Goal: Transaction & Acquisition: Book appointment/travel/reservation

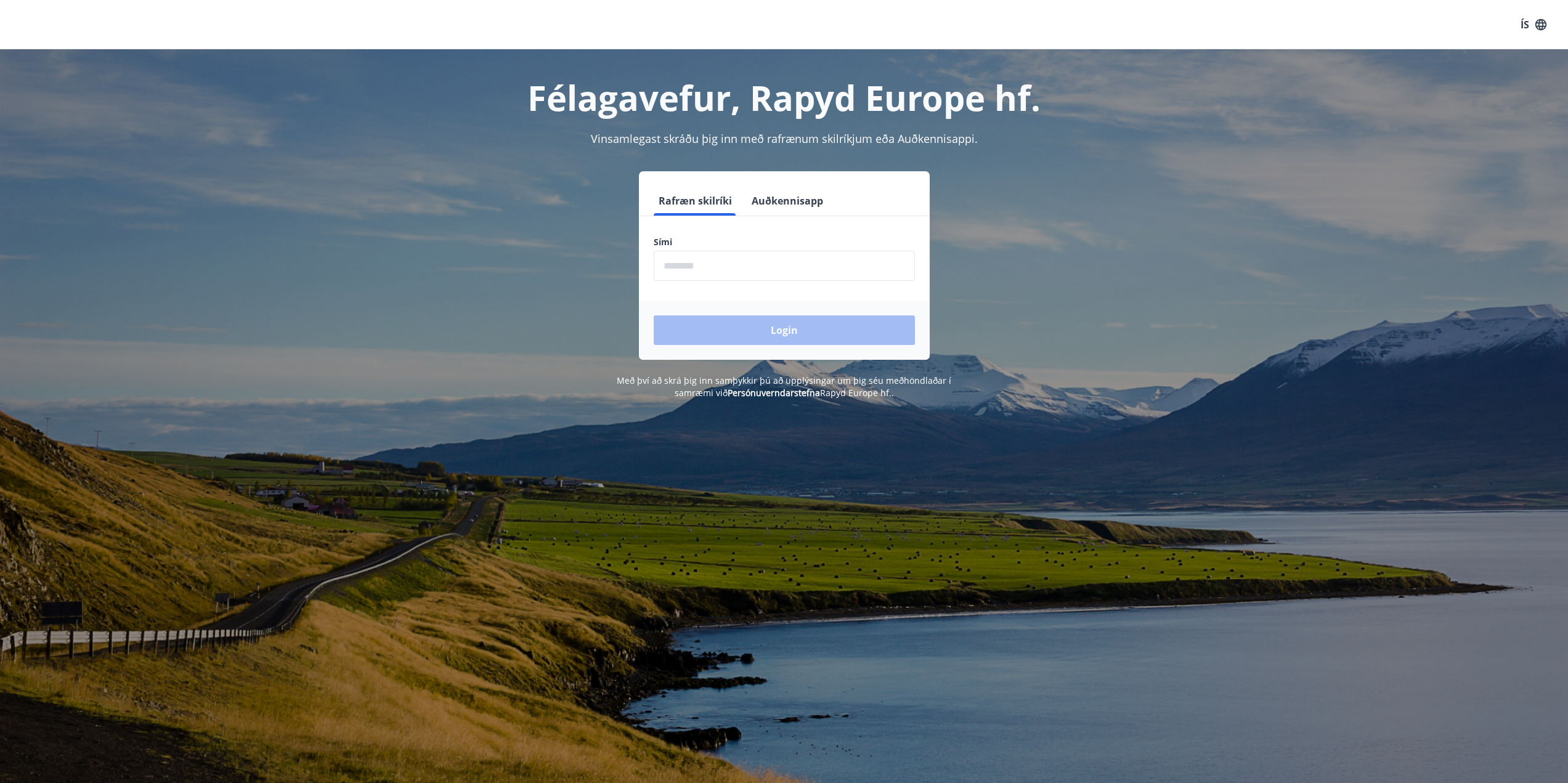
click at [765, 207] on button "Auðkennisapp" at bounding box center [788, 201] width 81 height 30
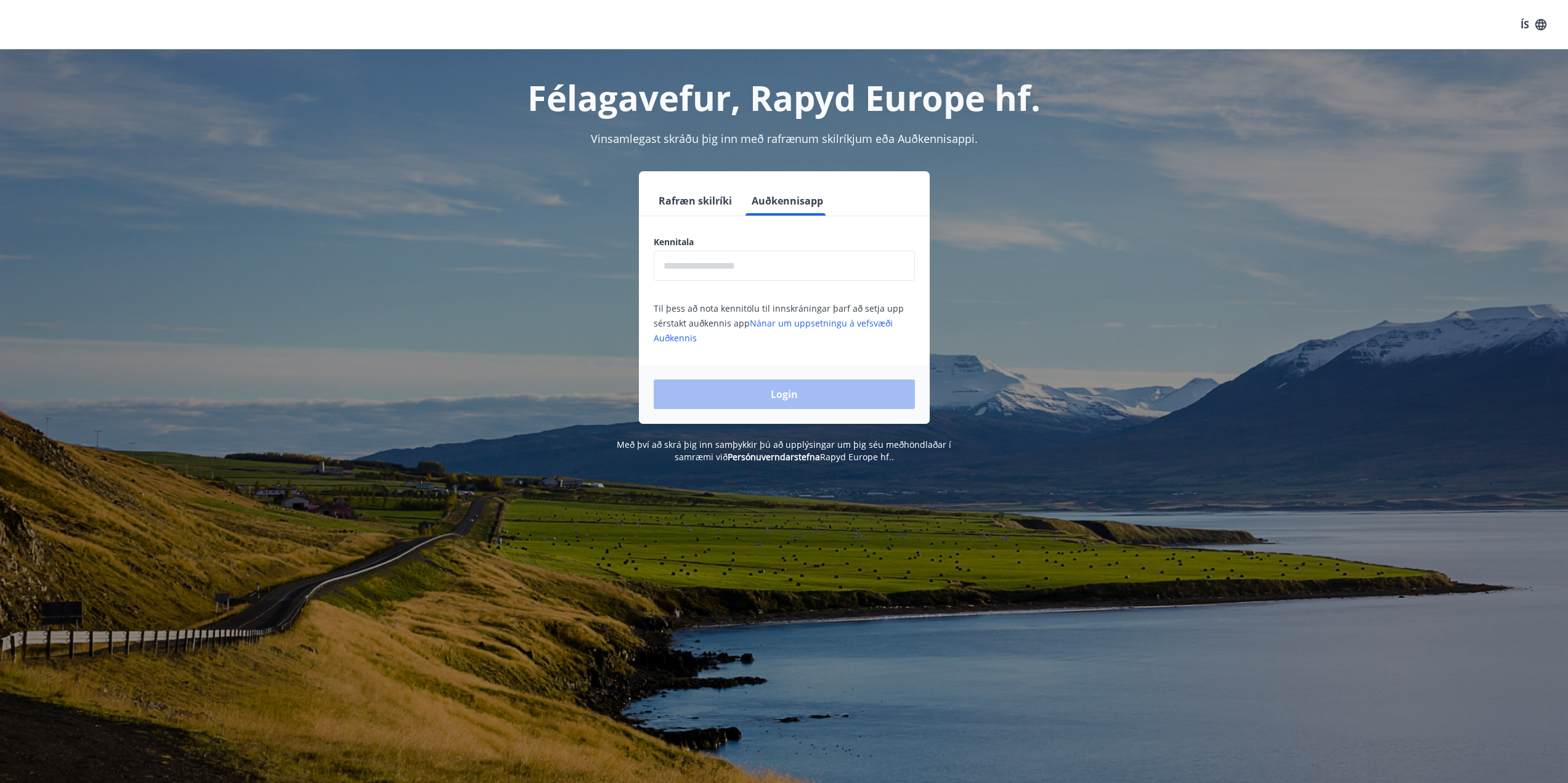
click at [756, 276] on input "text" at bounding box center [784, 266] width 261 height 30
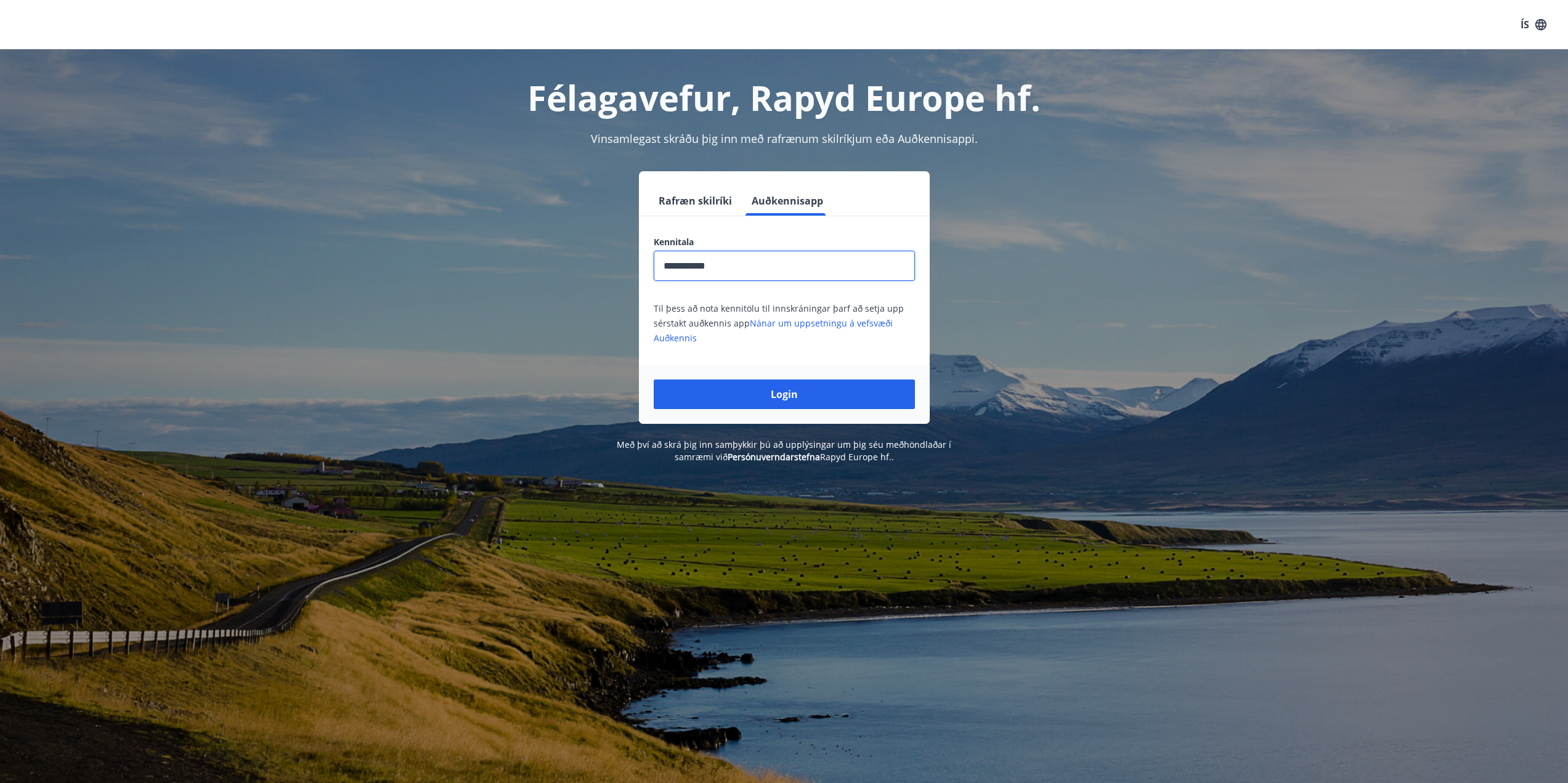
type input "**********"
click at [654, 380] on button "Login" at bounding box center [784, 395] width 261 height 30
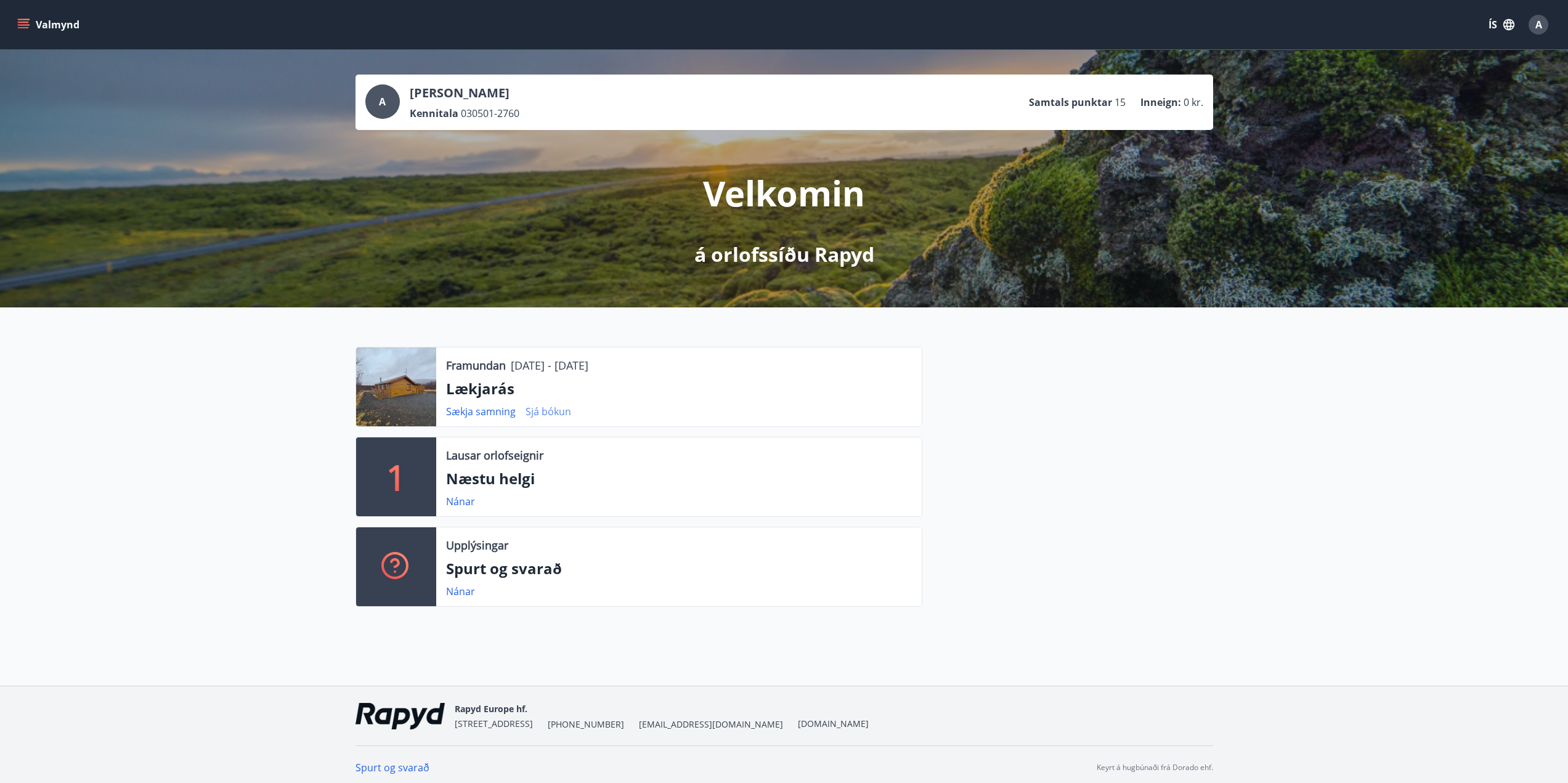
click at [541, 414] on link "Sjá bókun" at bounding box center [549, 412] width 46 height 14
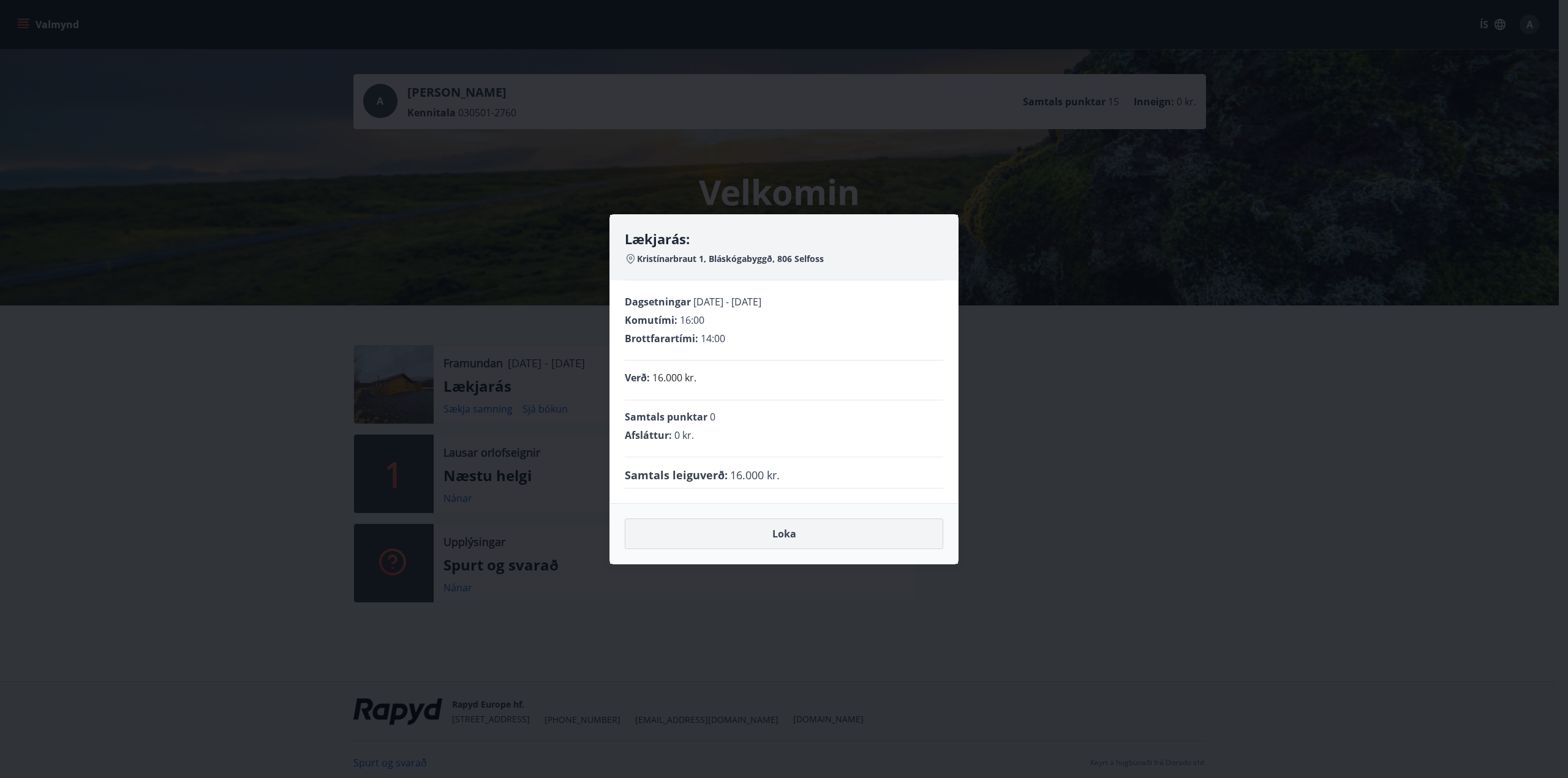
click at [763, 535] on button "Loka" at bounding box center [783, 533] width 319 height 31
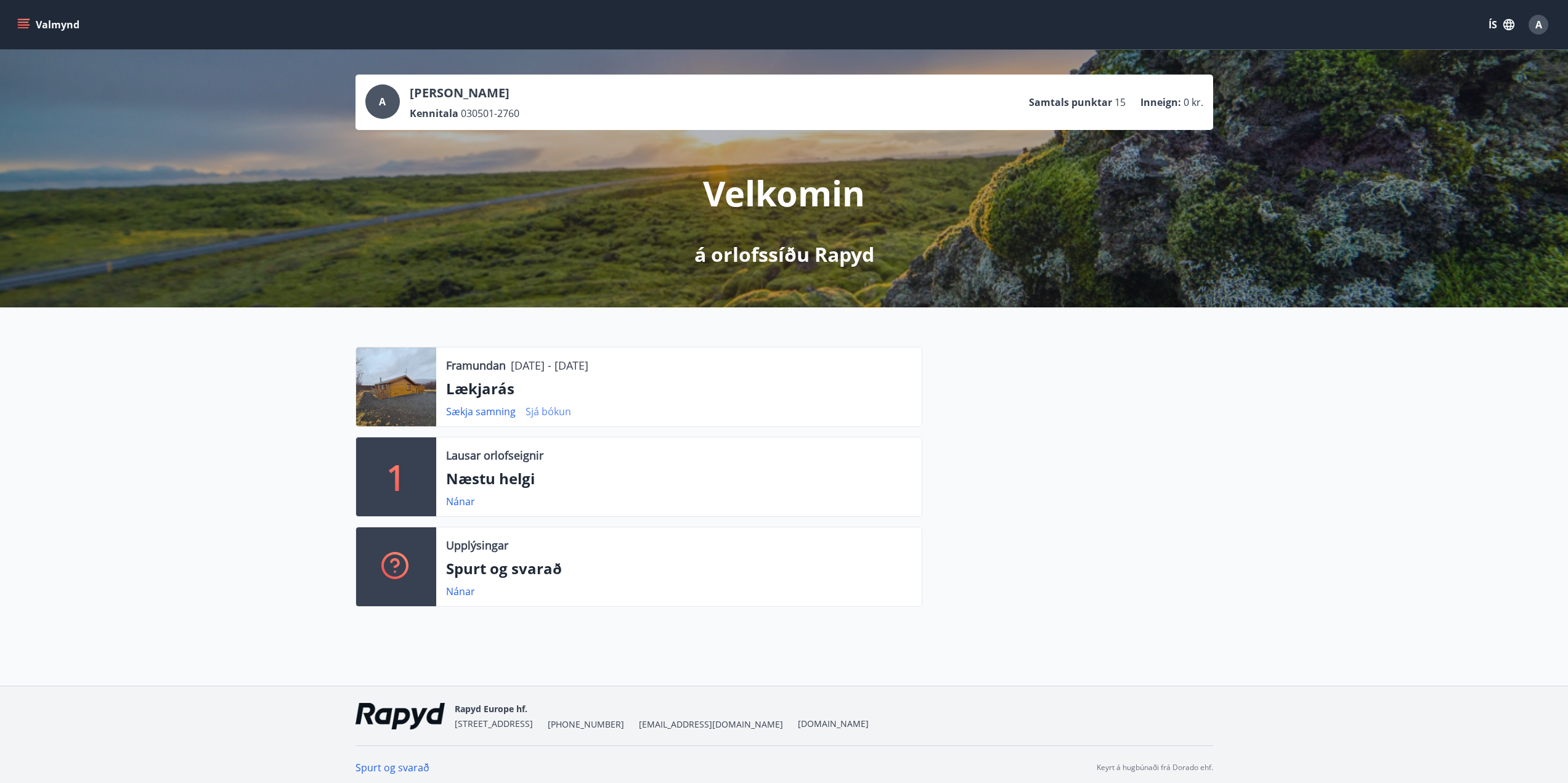
click at [564, 414] on link "Sjá bókun" at bounding box center [549, 412] width 46 height 14
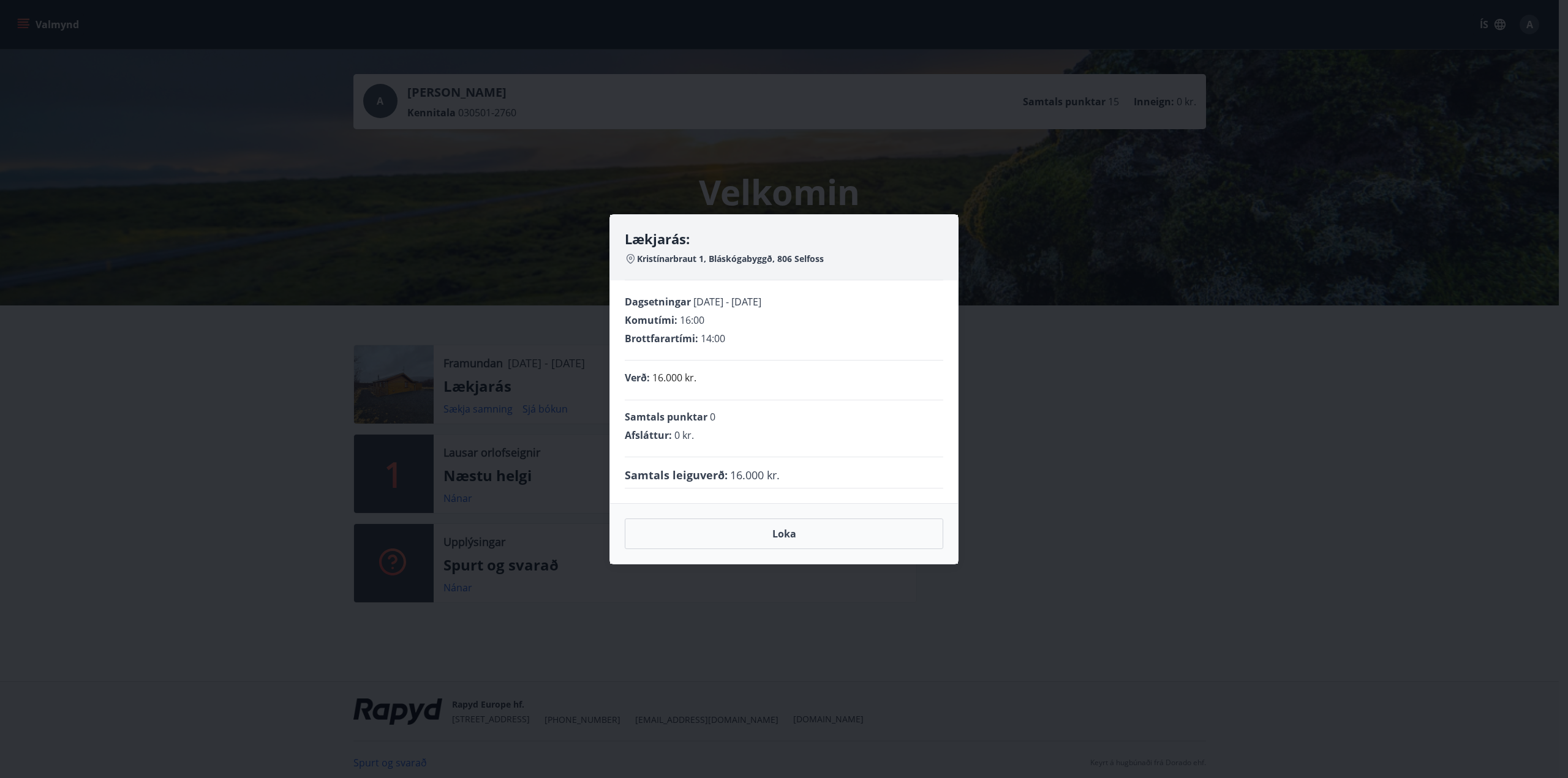
drag, startPoint x: 693, startPoint y: 302, endPoint x: 819, endPoint y: 303, distance: 126.0
click at [819, 303] on div "Dagsetningar [DATE] - [DATE]" at bounding box center [783, 302] width 319 height 14
click at [730, 538] on button "Loka" at bounding box center [783, 533] width 319 height 31
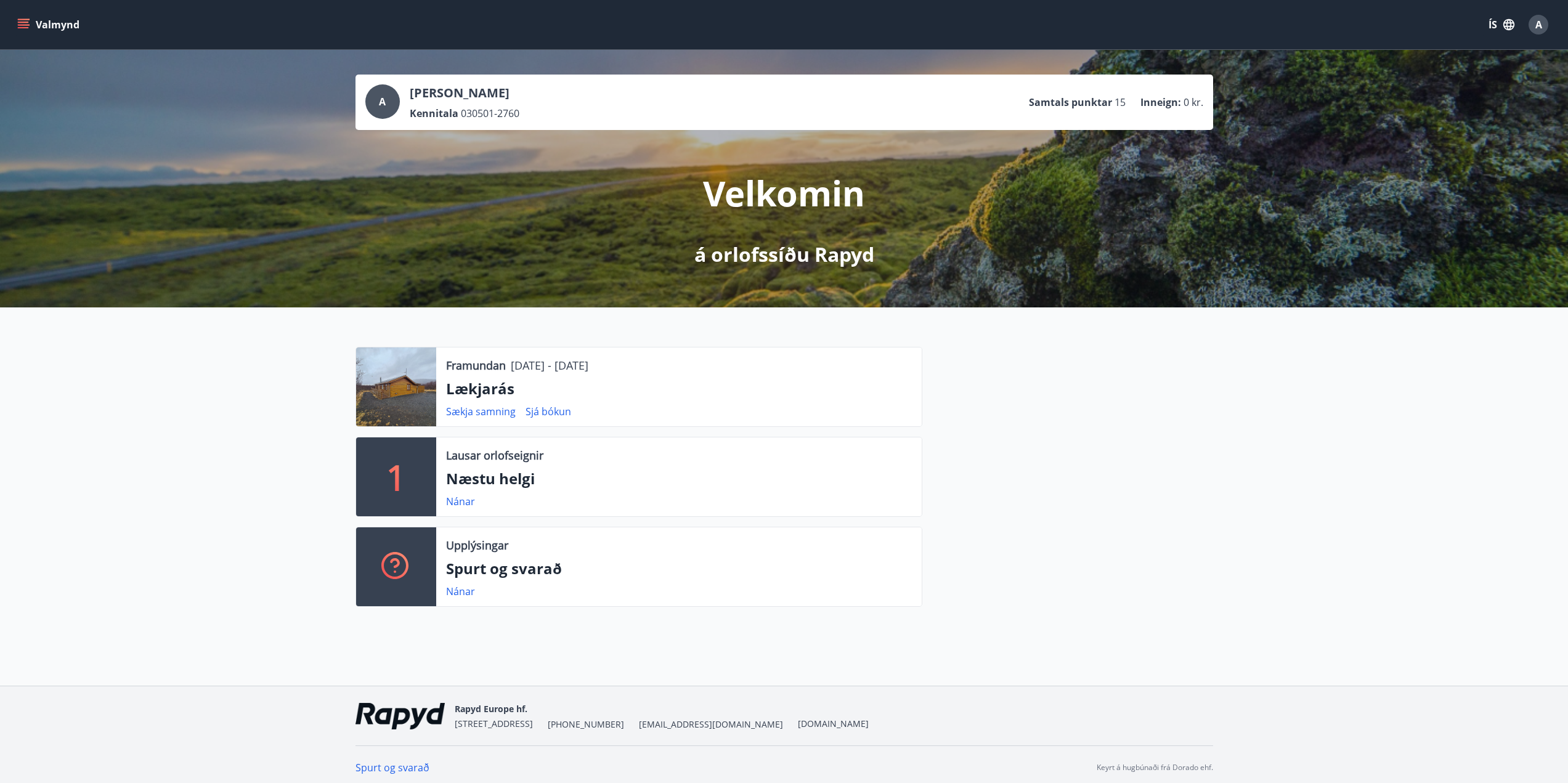
click at [1063, 516] on div at bounding box center [1068, 482] width 291 height 270
click at [465, 503] on link "Nánar" at bounding box center [460, 502] width 29 height 14
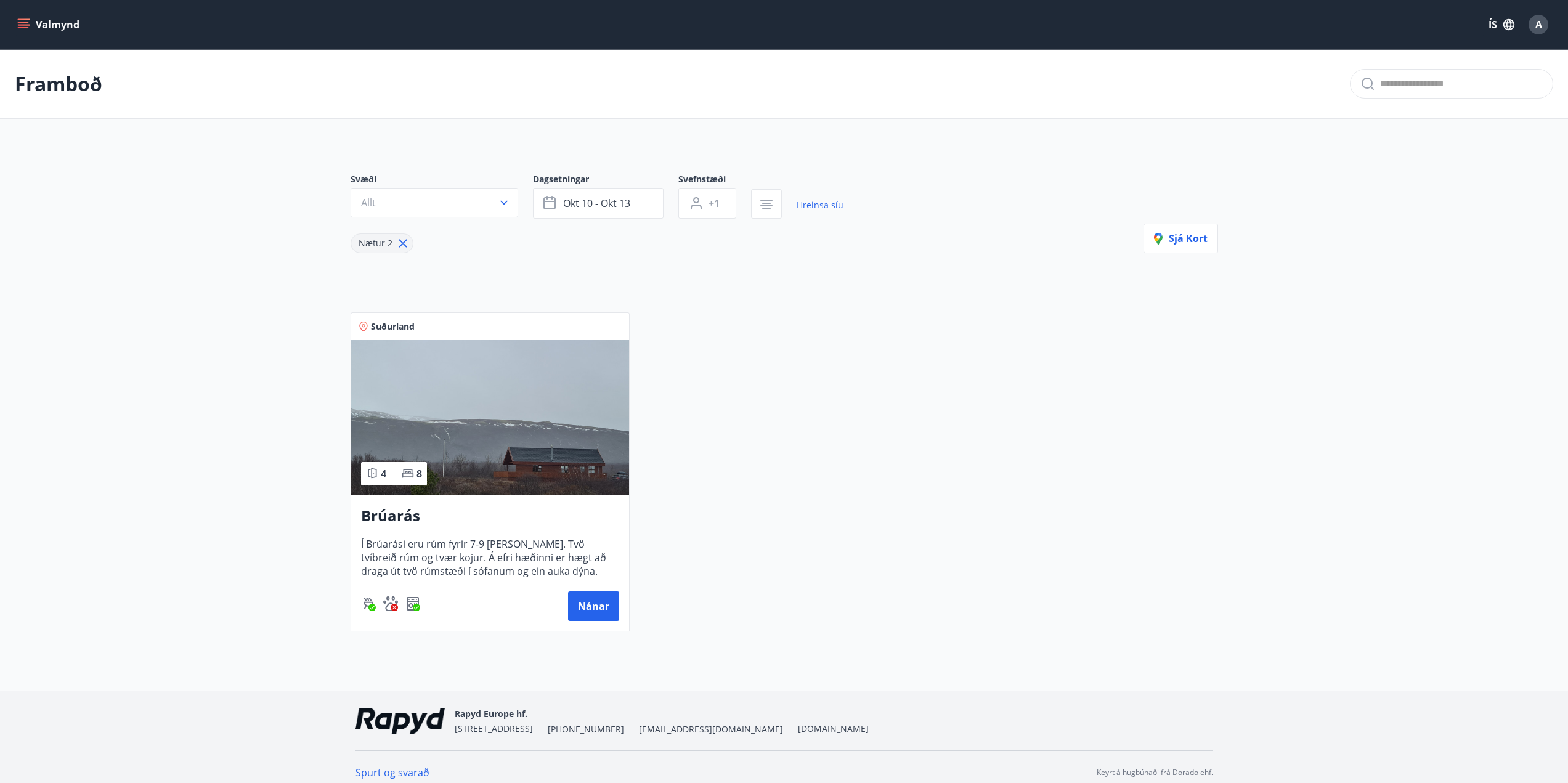
click at [824, 385] on div "Suðurland 4 8 Brúarás Í Brúarási eru rúm fyrir 7-9 [PERSON_NAME]. Tvö tvíbreið …" at bounding box center [776, 464] width 882 height 334
click at [38, 22] on button "Valmynd" at bounding box center [50, 25] width 69 height 22
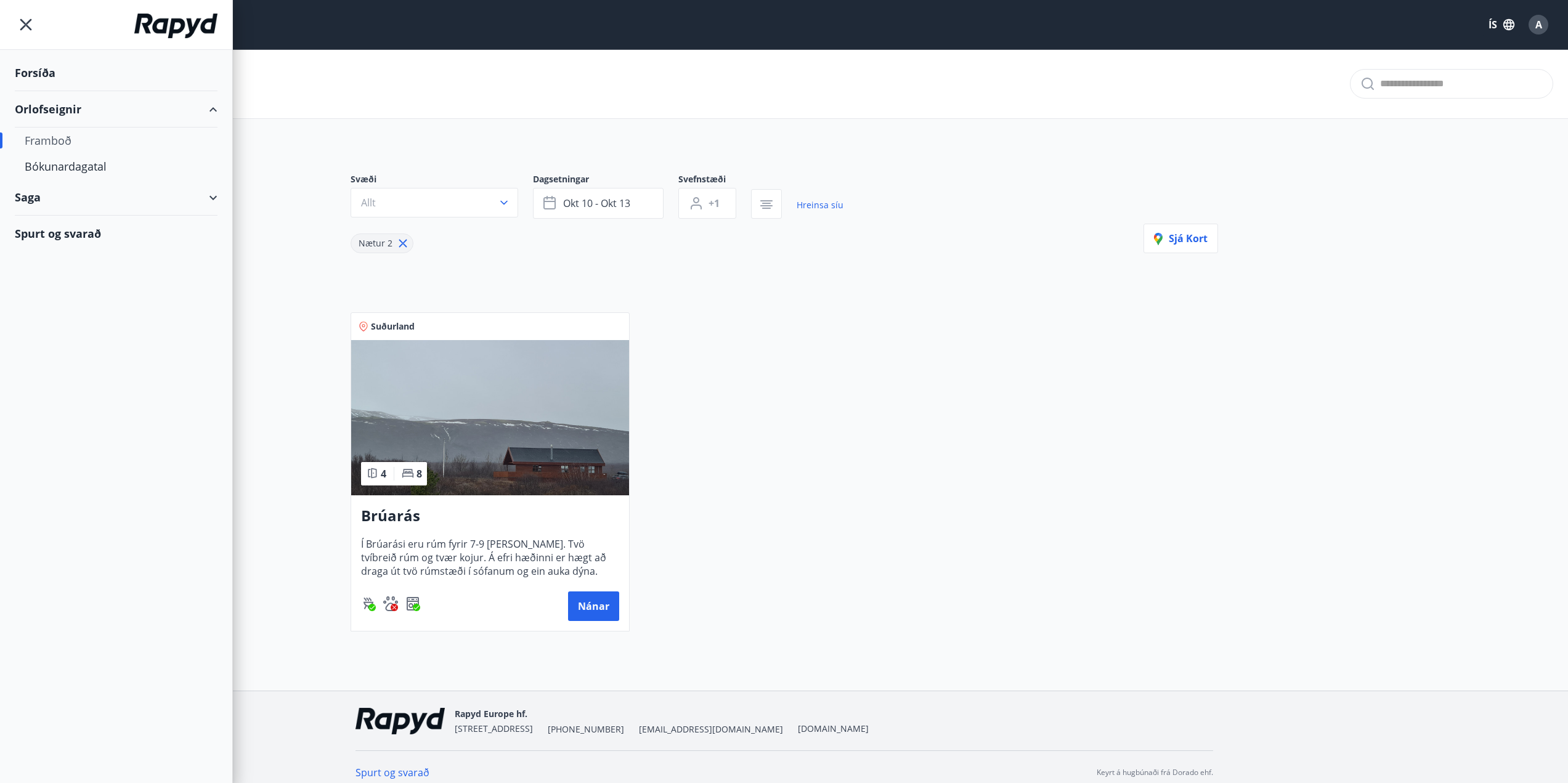
click at [57, 144] on div "Framboð" at bounding box center [116, 141] width 183 height 26
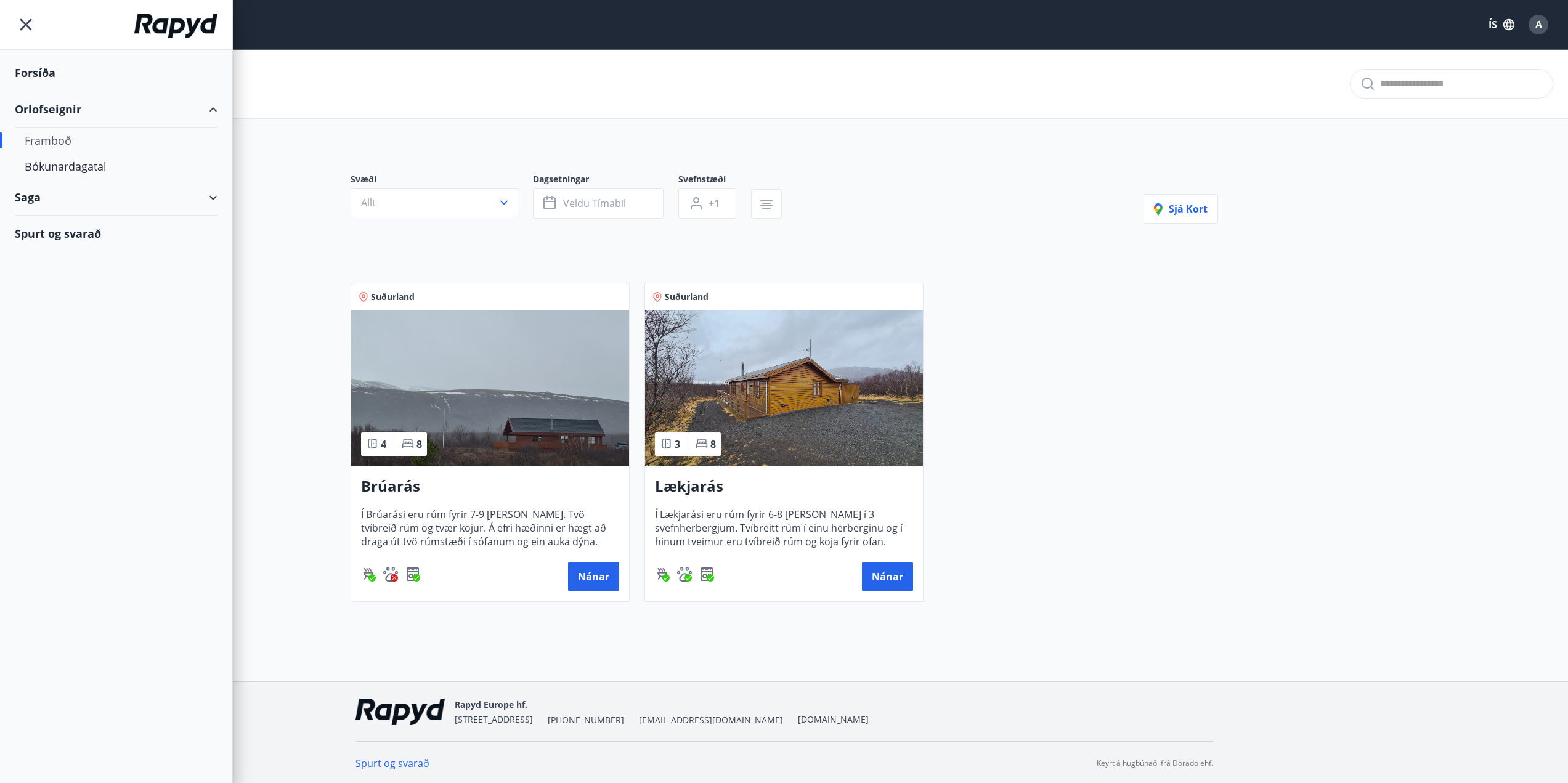
click at [1063, 324] on div "Suðurland 4 8 Brúarás Í Brúarási eru rúm fyrir 7-9 [PERSON_NAME]. Tvö tvíbreið …" at bounding box center [776, 435] width 882 height 334
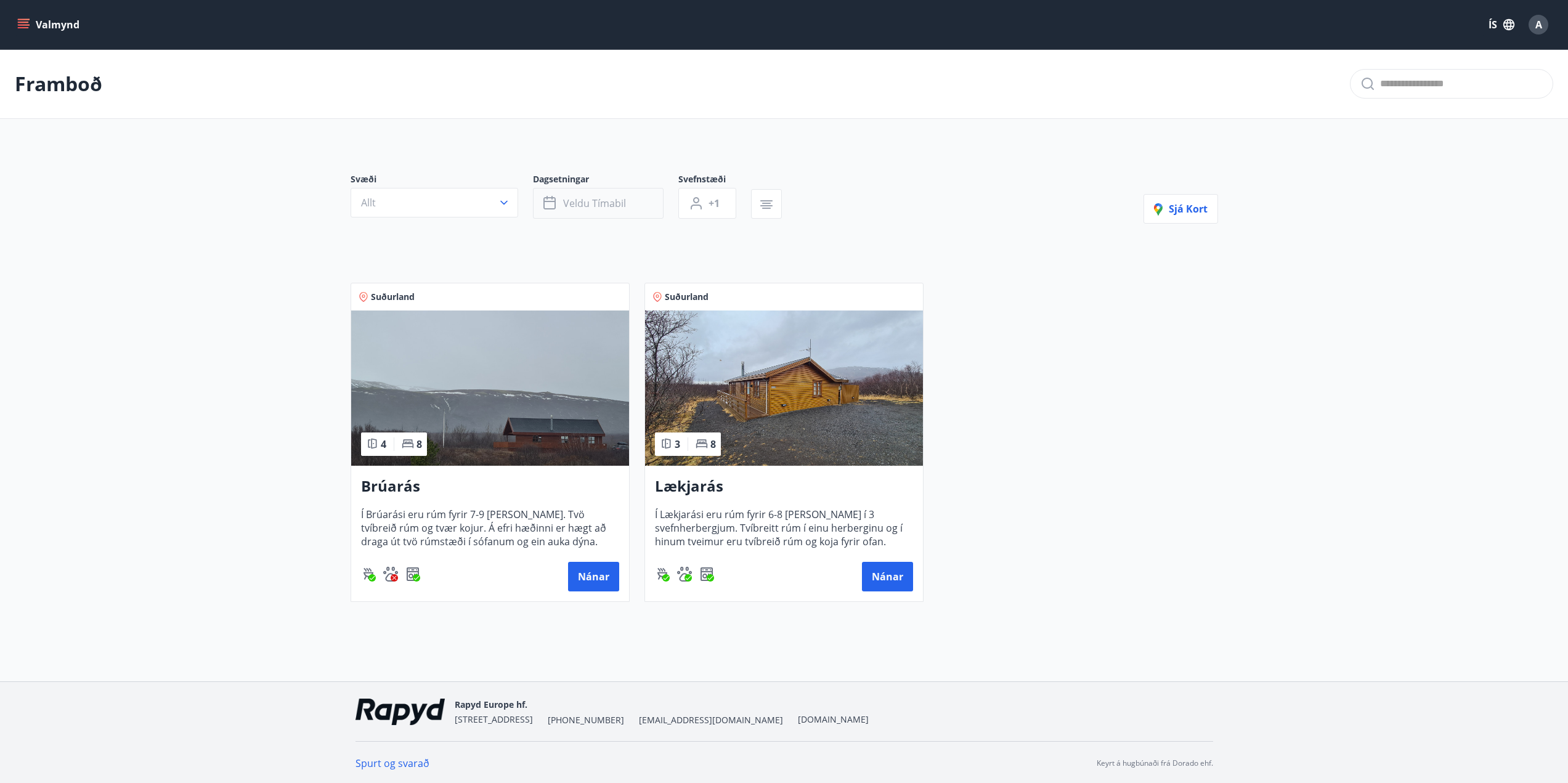
click at [614, 203] on span "Veldu tímabil" at bounding box center [594, 203] width 63 height 14
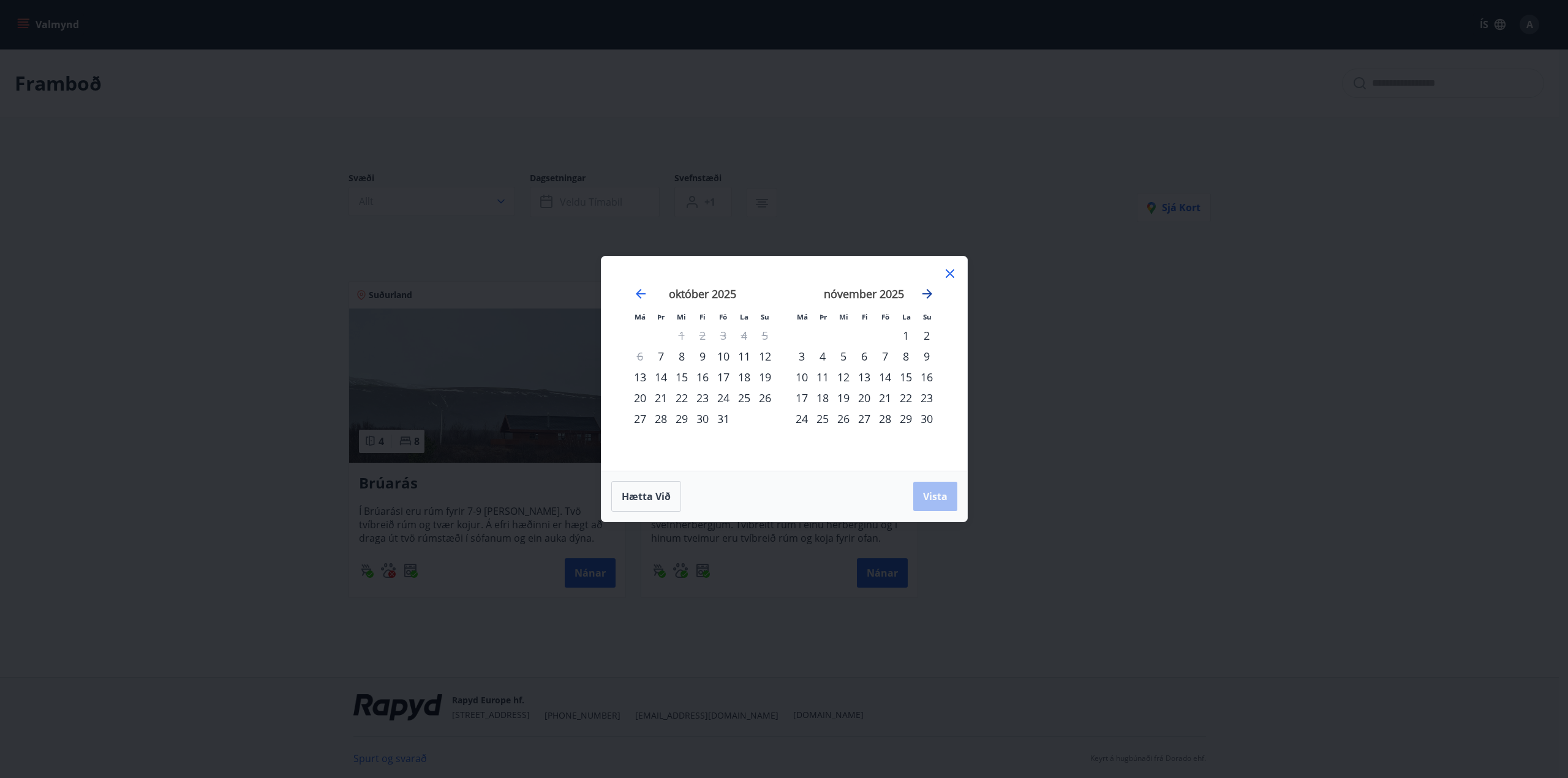
click at [925, 295] on icon "Move forward to switch to the next month." at bounding box center [927, 294] width 15 height 15
click at [925, 295] on icon "Move forward to switch to the next month." at bounding box center [927, 294] width 10 height 10
click at [928, 293] on icon "Move forward to switch to the next month." at bounding box center [927, 294] width 15 height 15
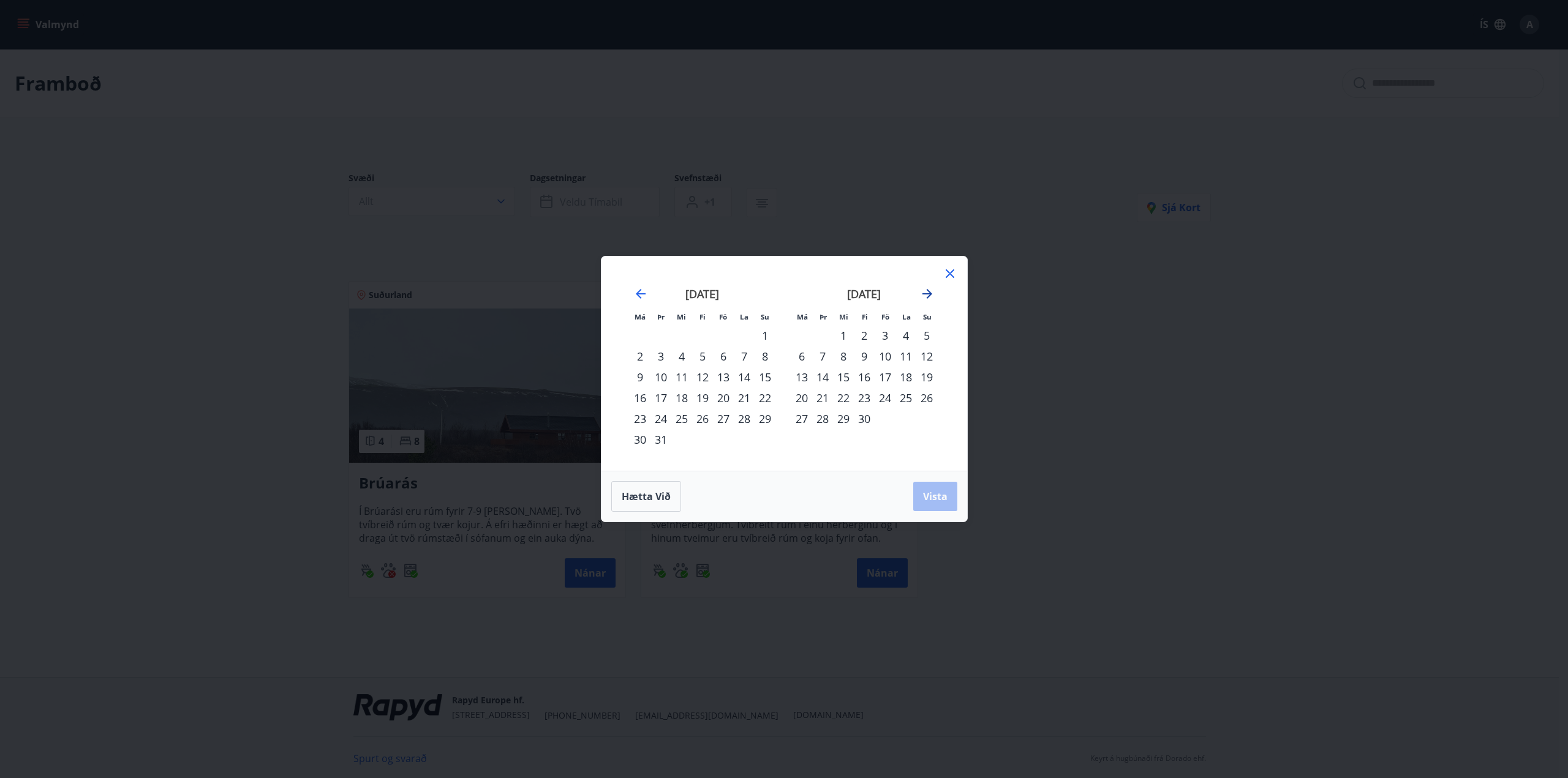
click at [928, 293] on icon "Move forward to switch to the next month." at bounding box center [927, 294] width 15 height 15
click at [886, 333] on div "1" at bounding box center [885, 335] width 21 height 21
click at [932, 495] on span "Vista" at bounding box center [935, 497] width 25 height 14
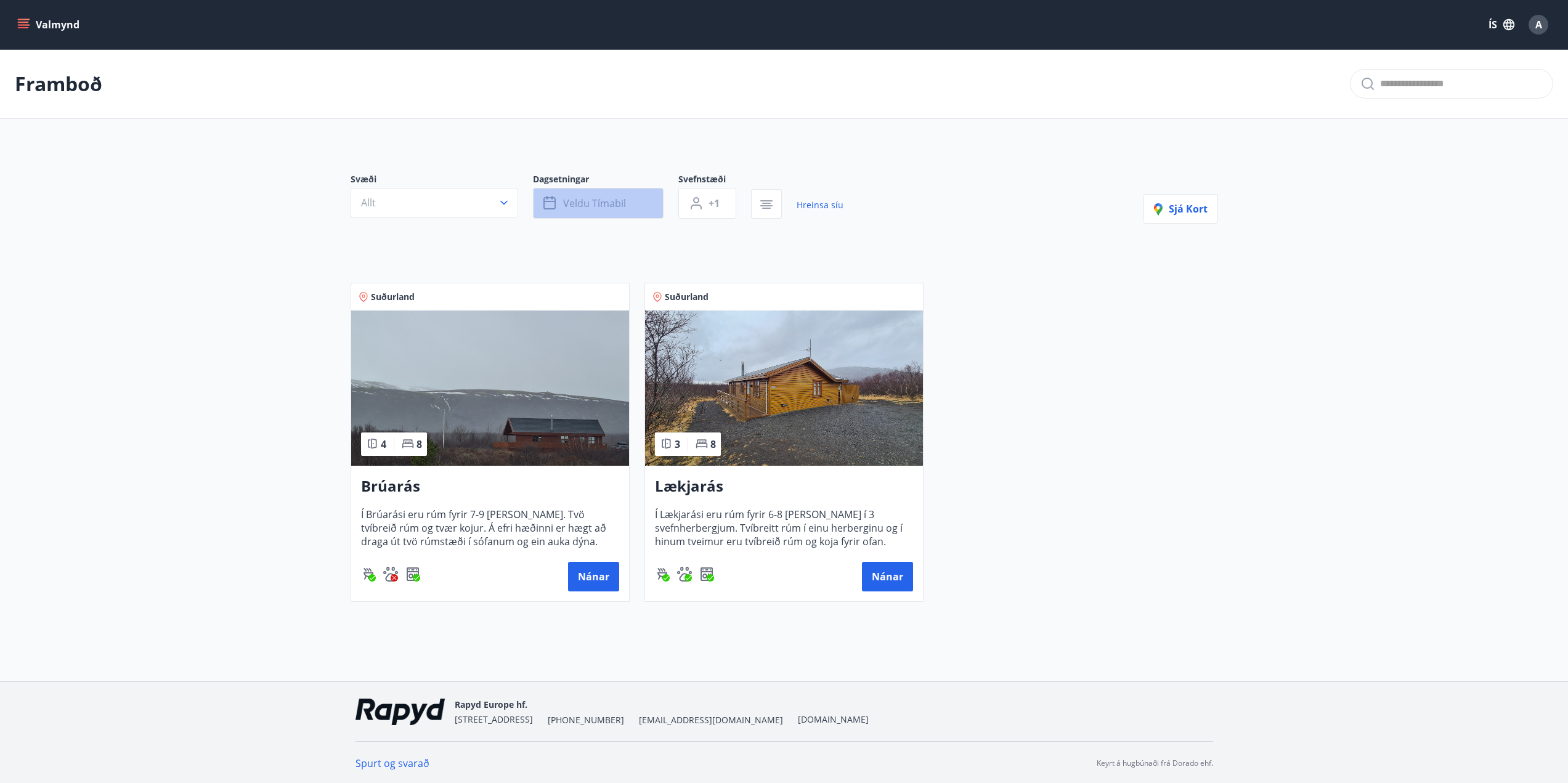
click at [586, 199] on span "Veldu tímabil" at bounding box center [594, 203] width 63 height 14
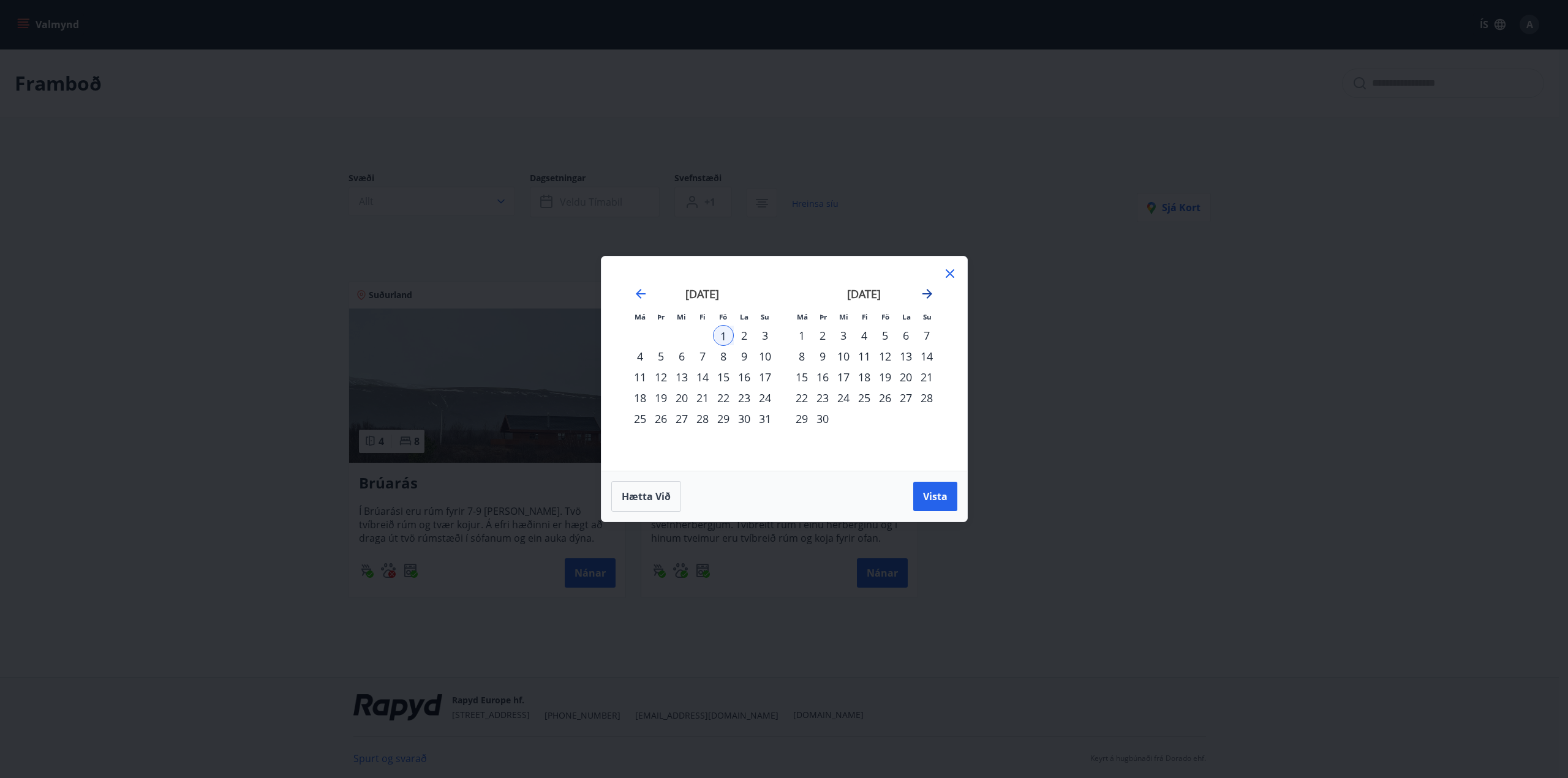
click at [925, 295] on icon "Move forward to switch to the next month." at bounding box center [927, 294] width 15 height 15
click at [633, 292] on icon "Move backward to switch to the previous month." at bounding box center [640, 294] width 15 height 15
click at [634, 292] on icon "Move backward to switch to the previous month." at bounding box center [640, 294] width 15 height 15
click at [637, 291] on icon "Move backward to switch to the previous month." at bounding box center [640, 294] width 15 height 15
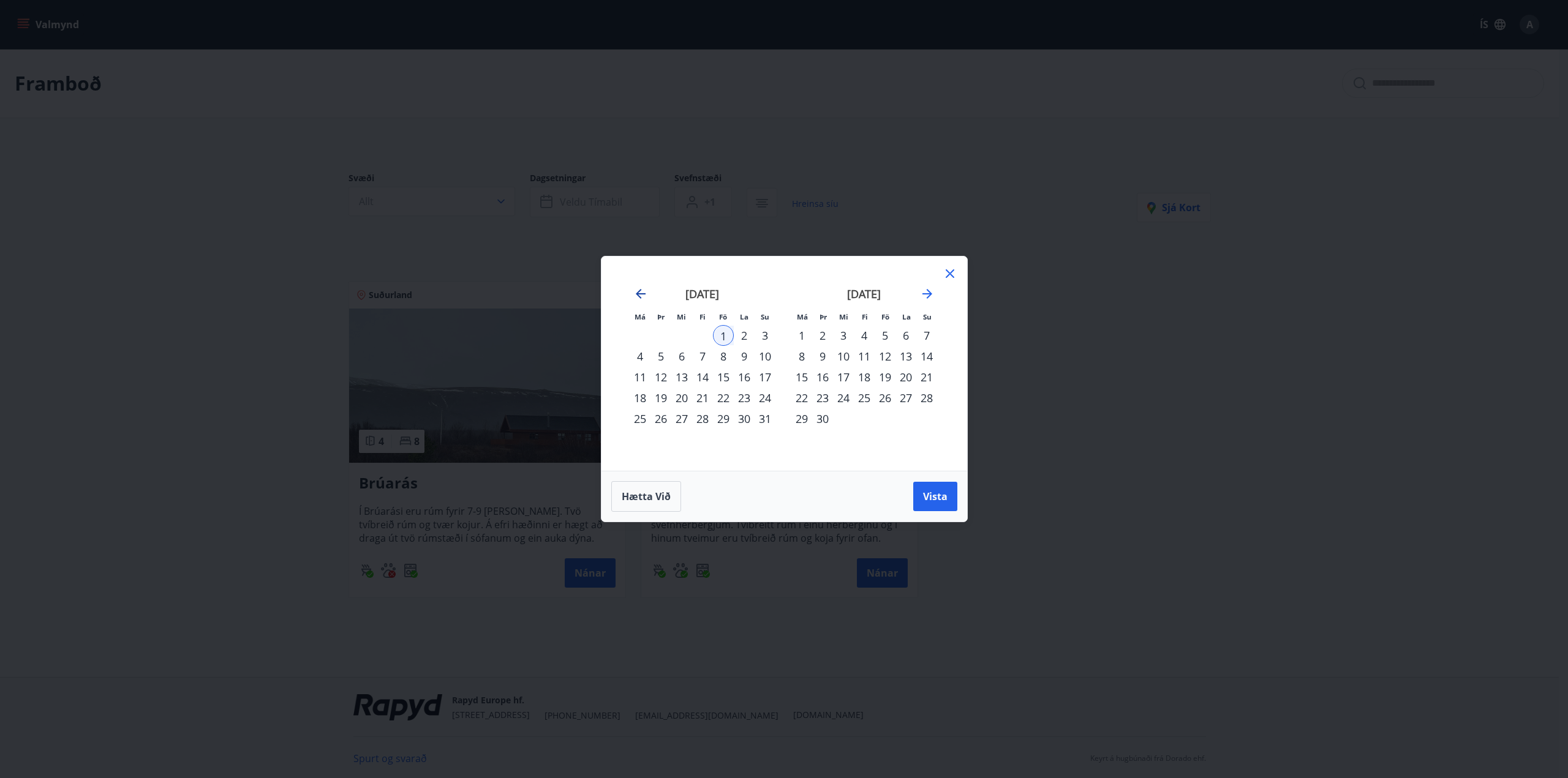
click at [637, 291] on icon "Move backward to switch to the previous month." at bounding box center [640, 294] width 15 height 15
click at [637, 290] on icon "Move backward to switch to the previous month." at bounding box center [640, 294] width 15 height 15
click at [637, 289] on icon "Move backward to switch to the previous month." at bounding box center [640, 294] width 15 height 15
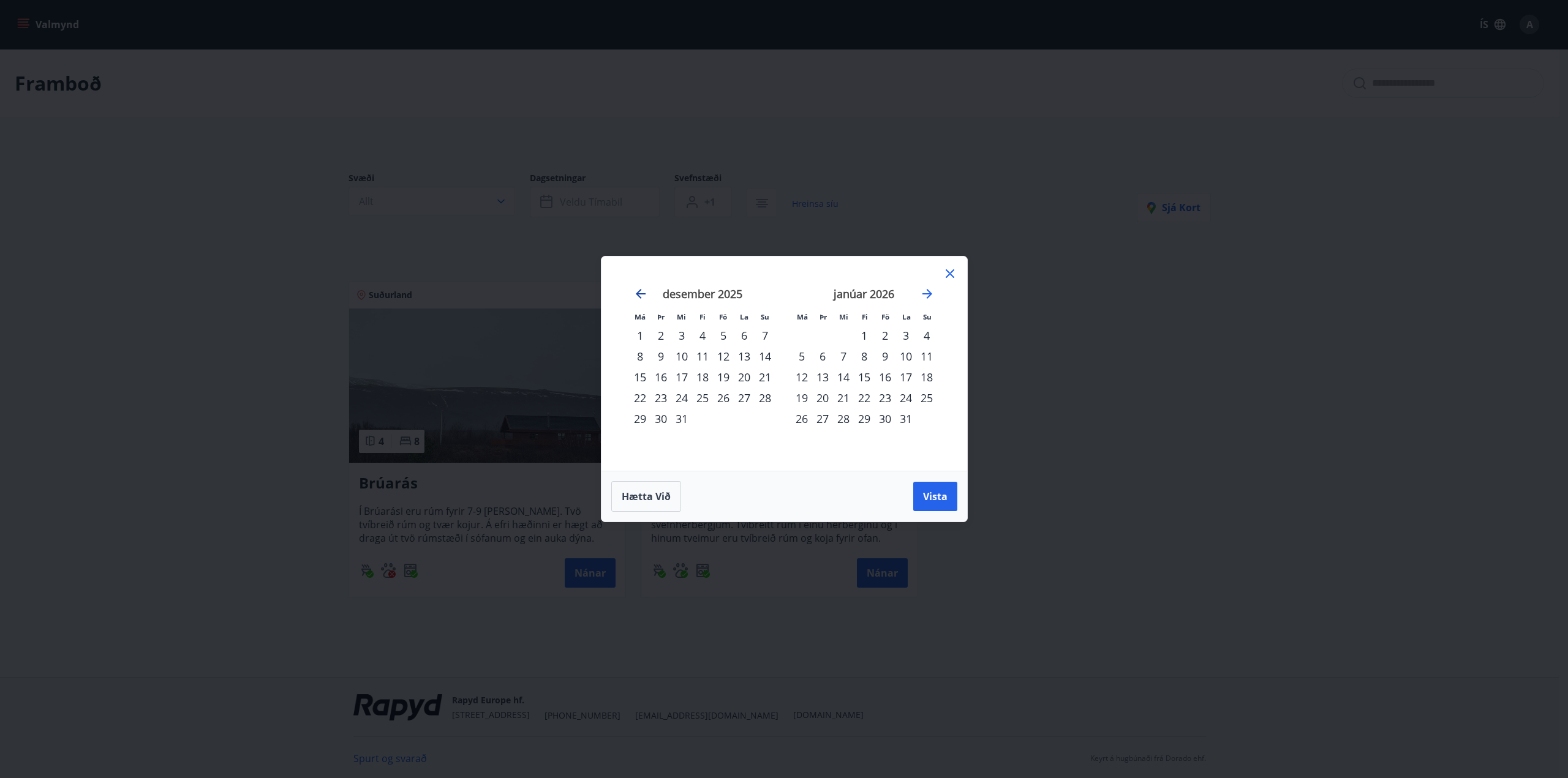
click at [637, 289] on icon "Move backward to switch to the previous month." at bounding box center [640, 294] width 15 height 15
click at [722, 418] on div "28" at bounding box center [723, 418] width 21 height 21
click at [804, 332] on div "1" at bounding box center [801, 335] width 21 height 21
click at [930, 504] on button "Vista" at bounding box center [935, 497] width 44 height 30
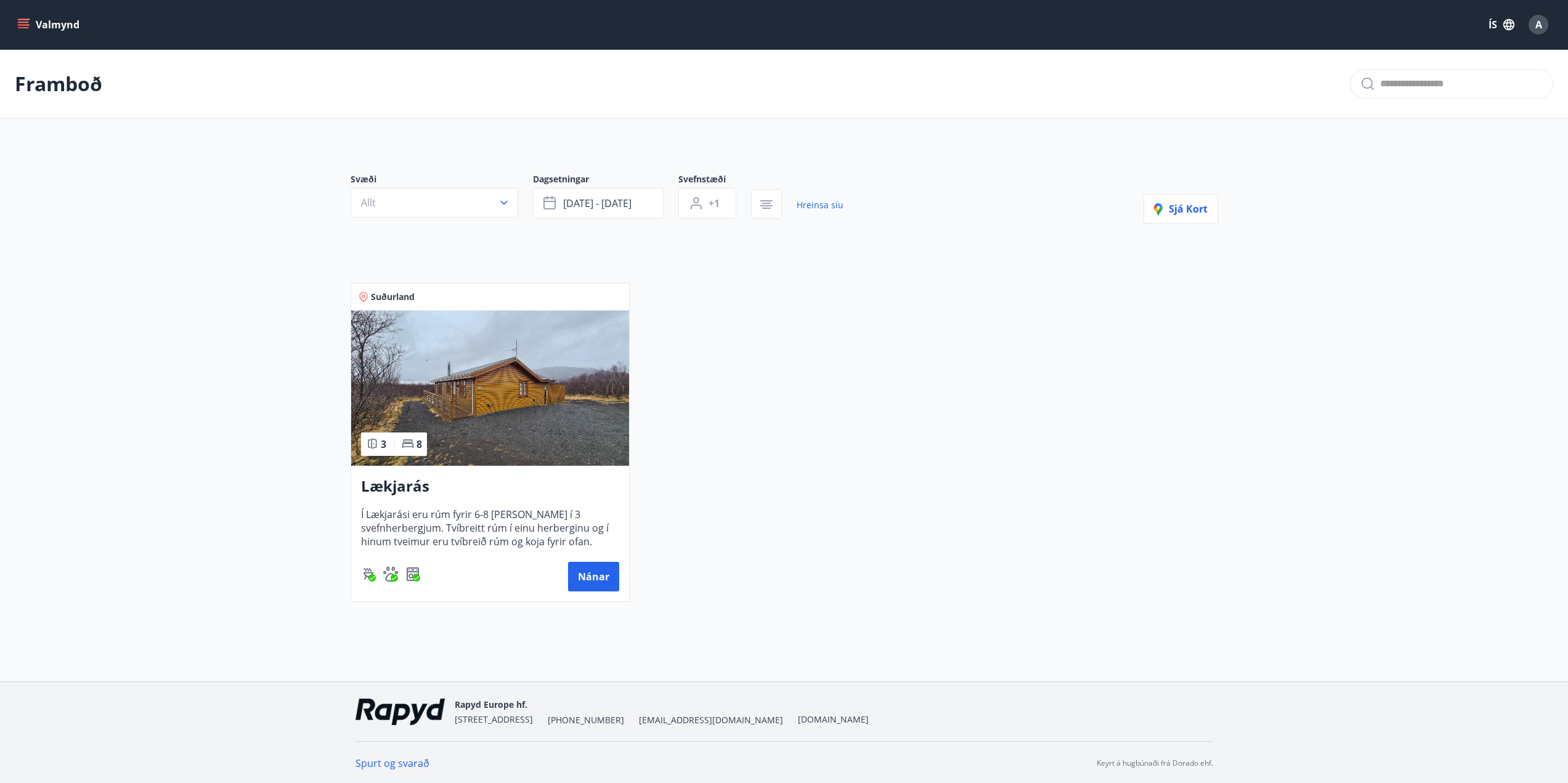
click at [521, 392] on img at bounding box center [490, 388] width 278 height 155
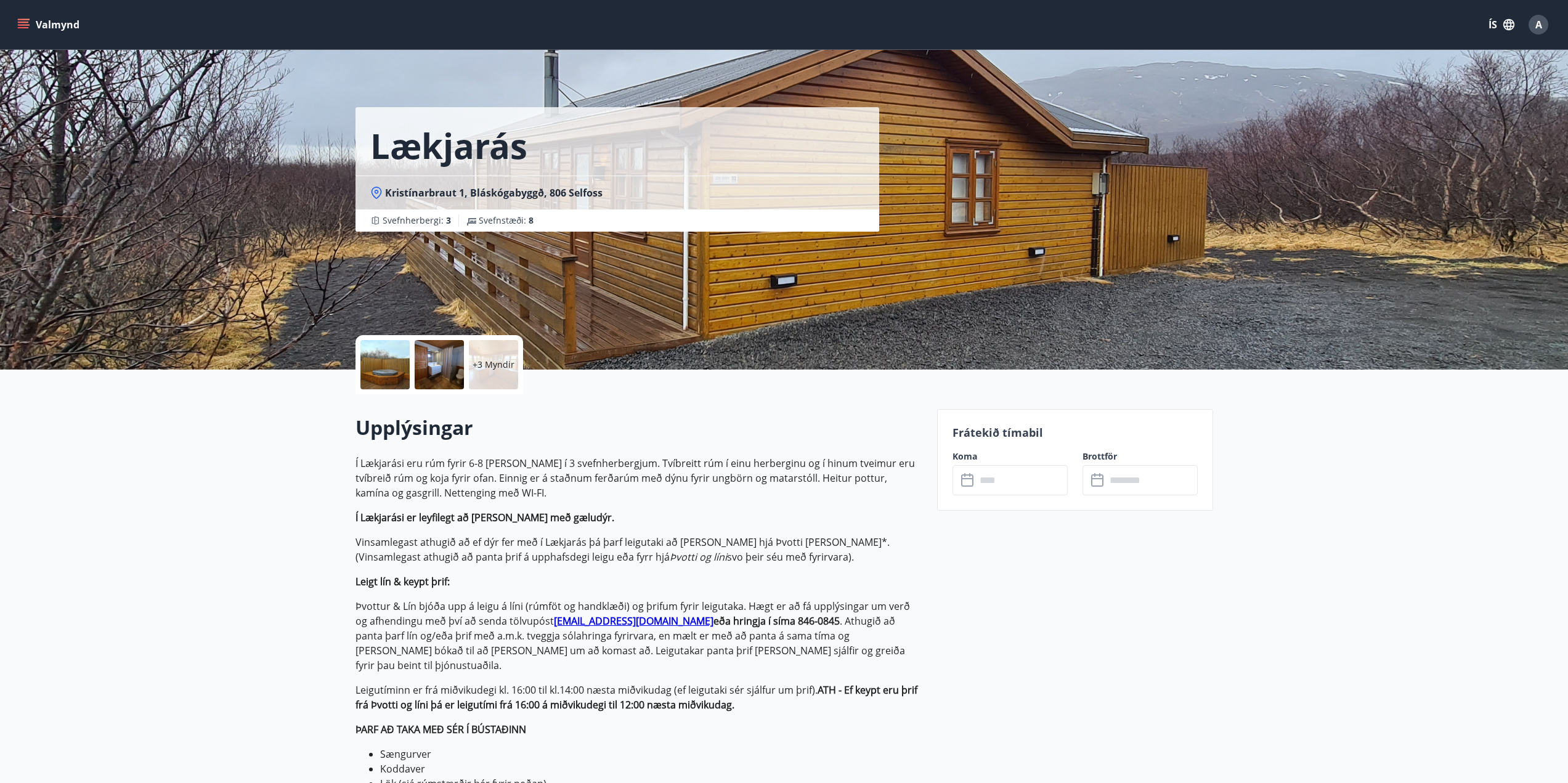
click at [408, 358] on div at bounding box center [385, 365] width 50 height 50
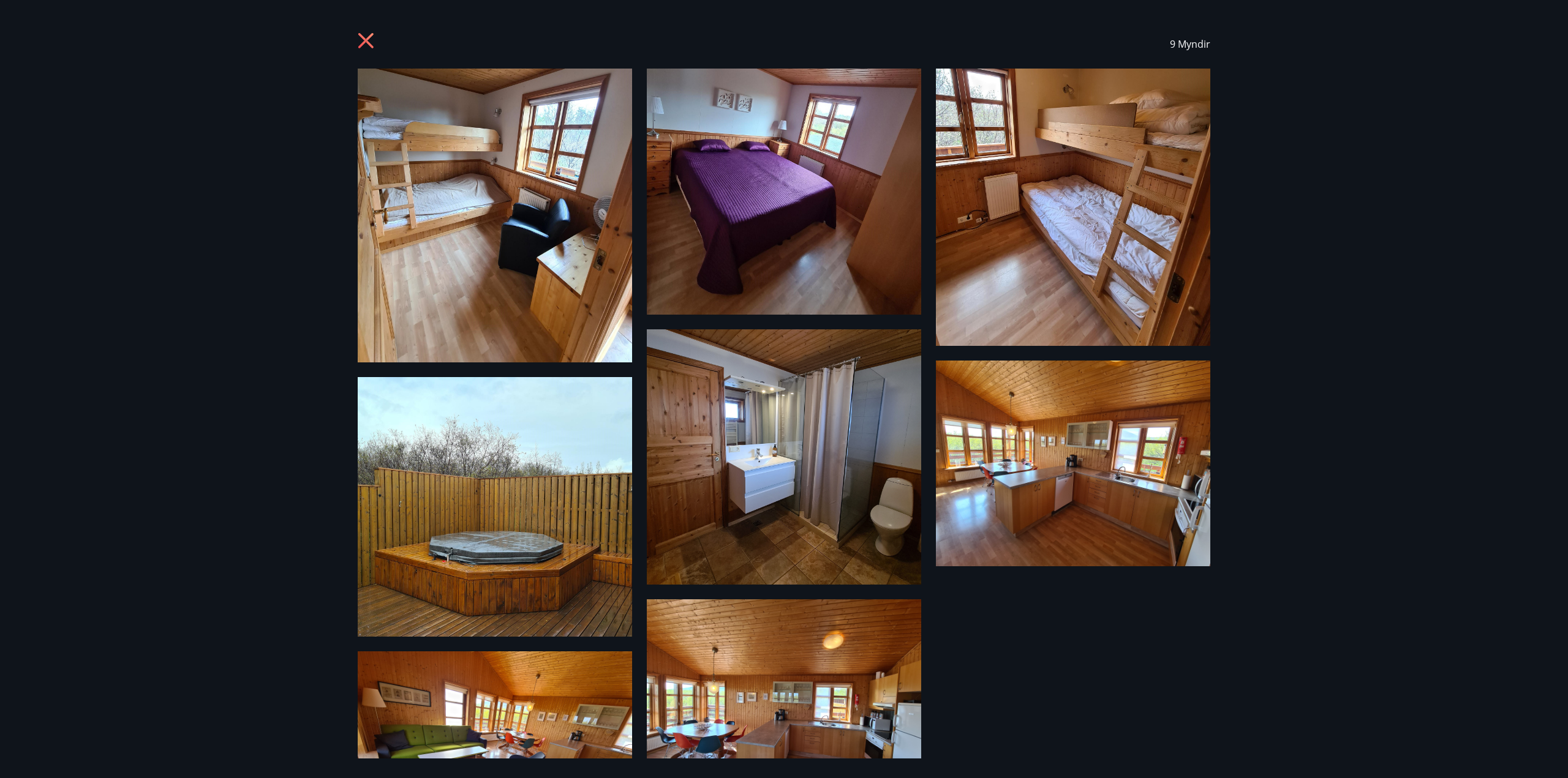
click at [494, 175] on img at bounding box center [495, 216] width 274 height 294
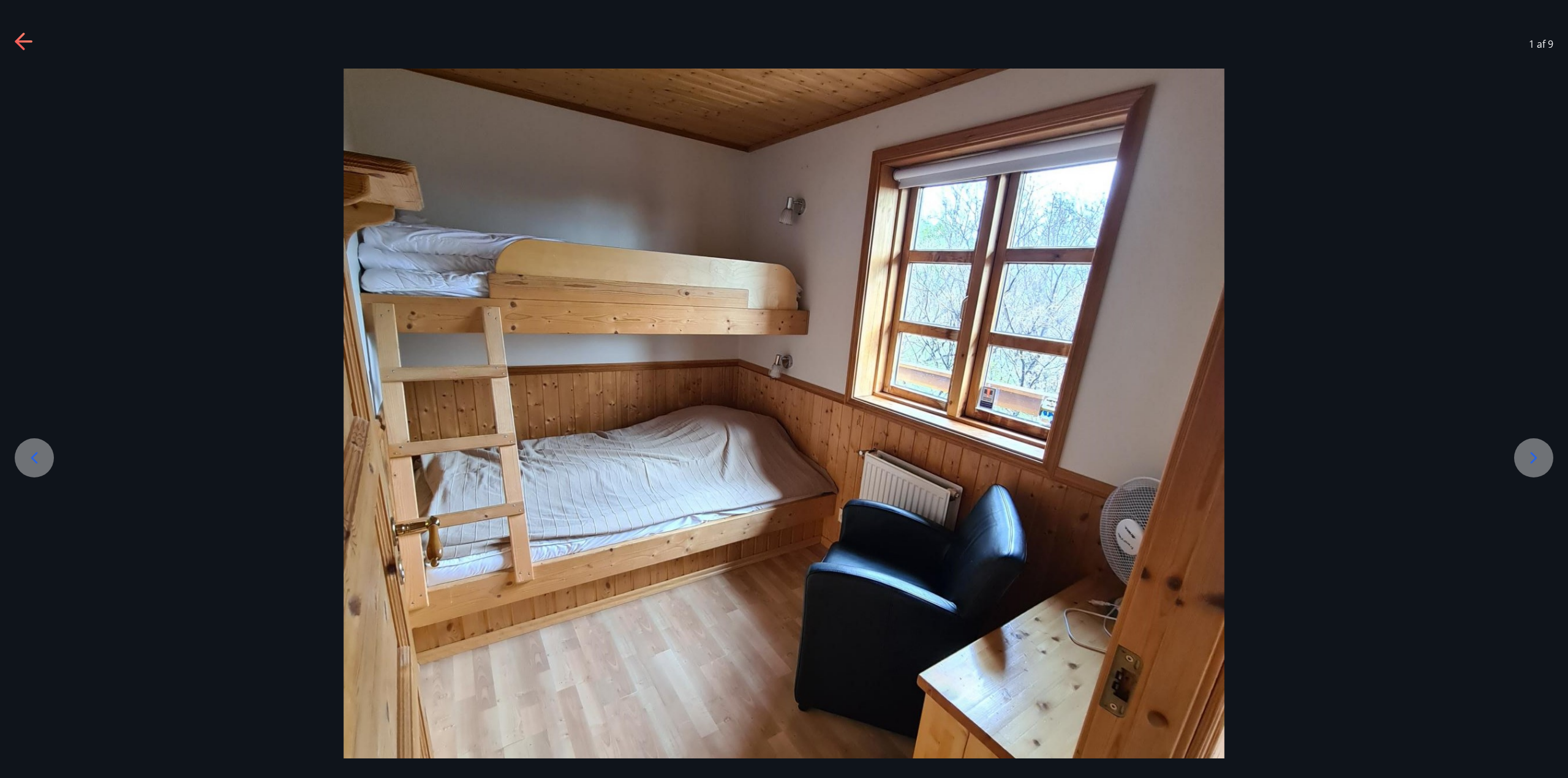
click at [1533, 460] on icon at bounding box center [1533, 458] width 7 height 12
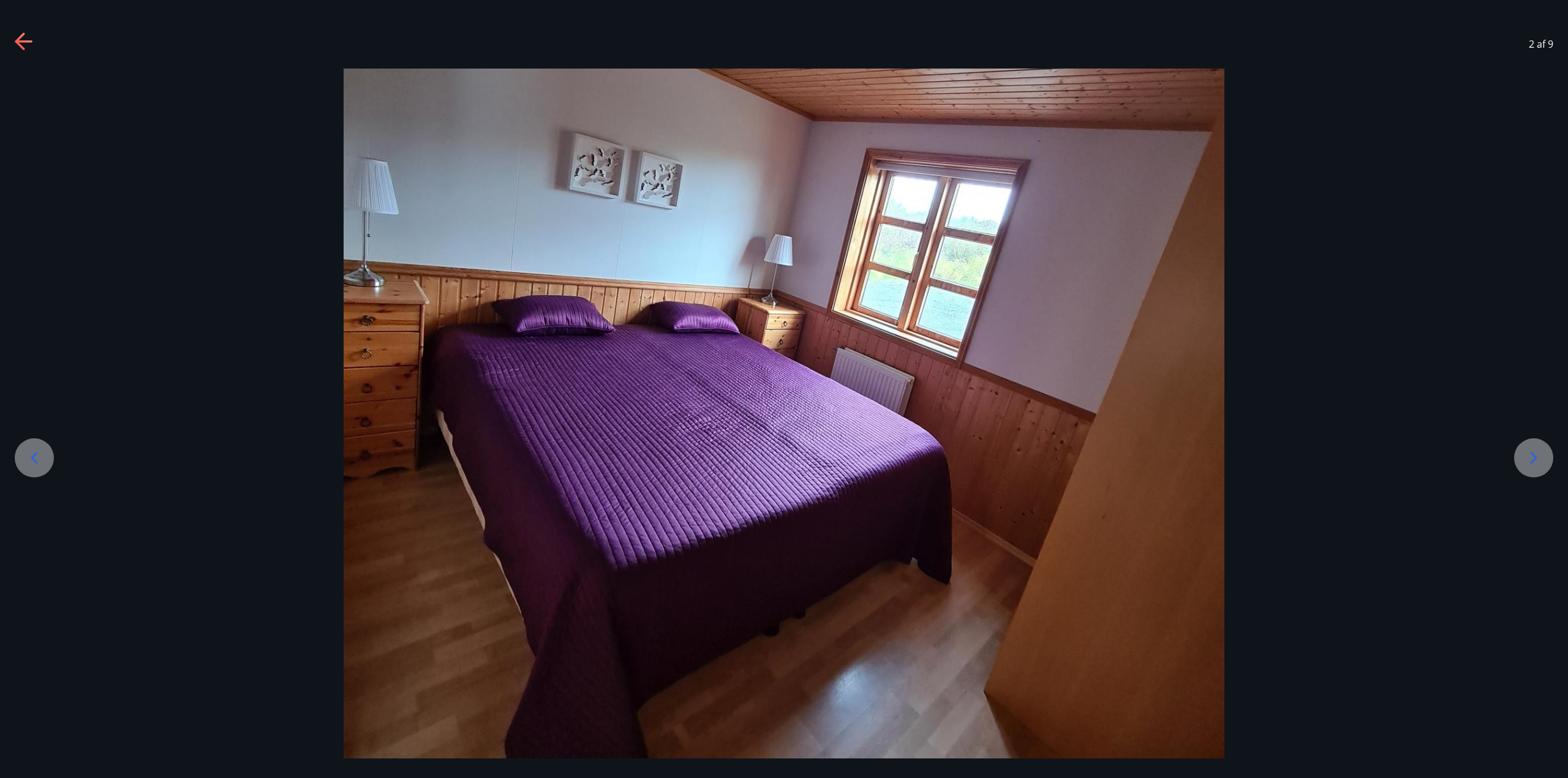
click at [1532, 461] on icon at bounding box center [1533, 458] width 7 height 12
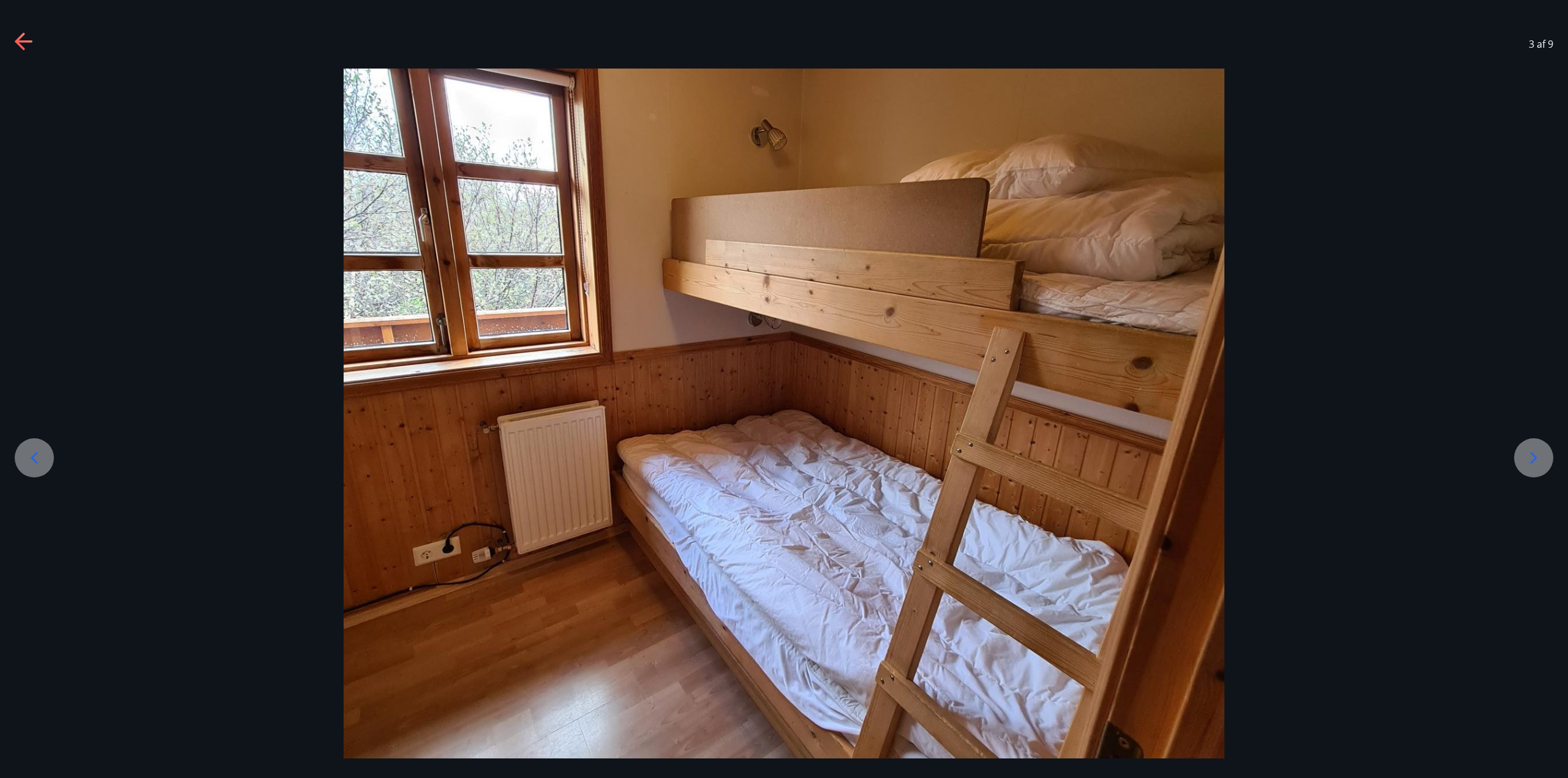
click at [1532, 461] on icon at bounding box center [1533, 458] width 7 height 12
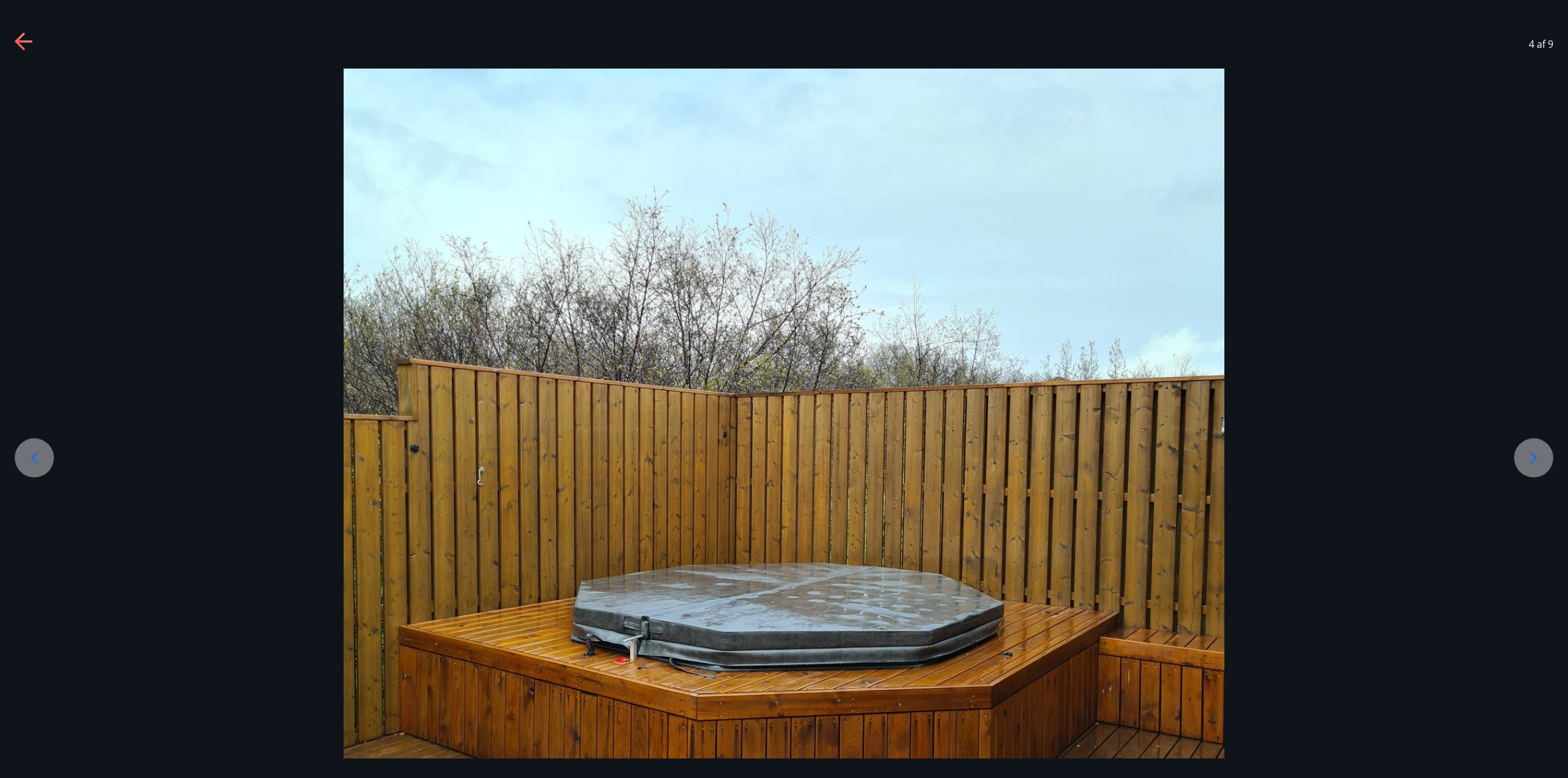
click at [1532, 461] on icon at bounding box center [1533, 458] width 7 height 12
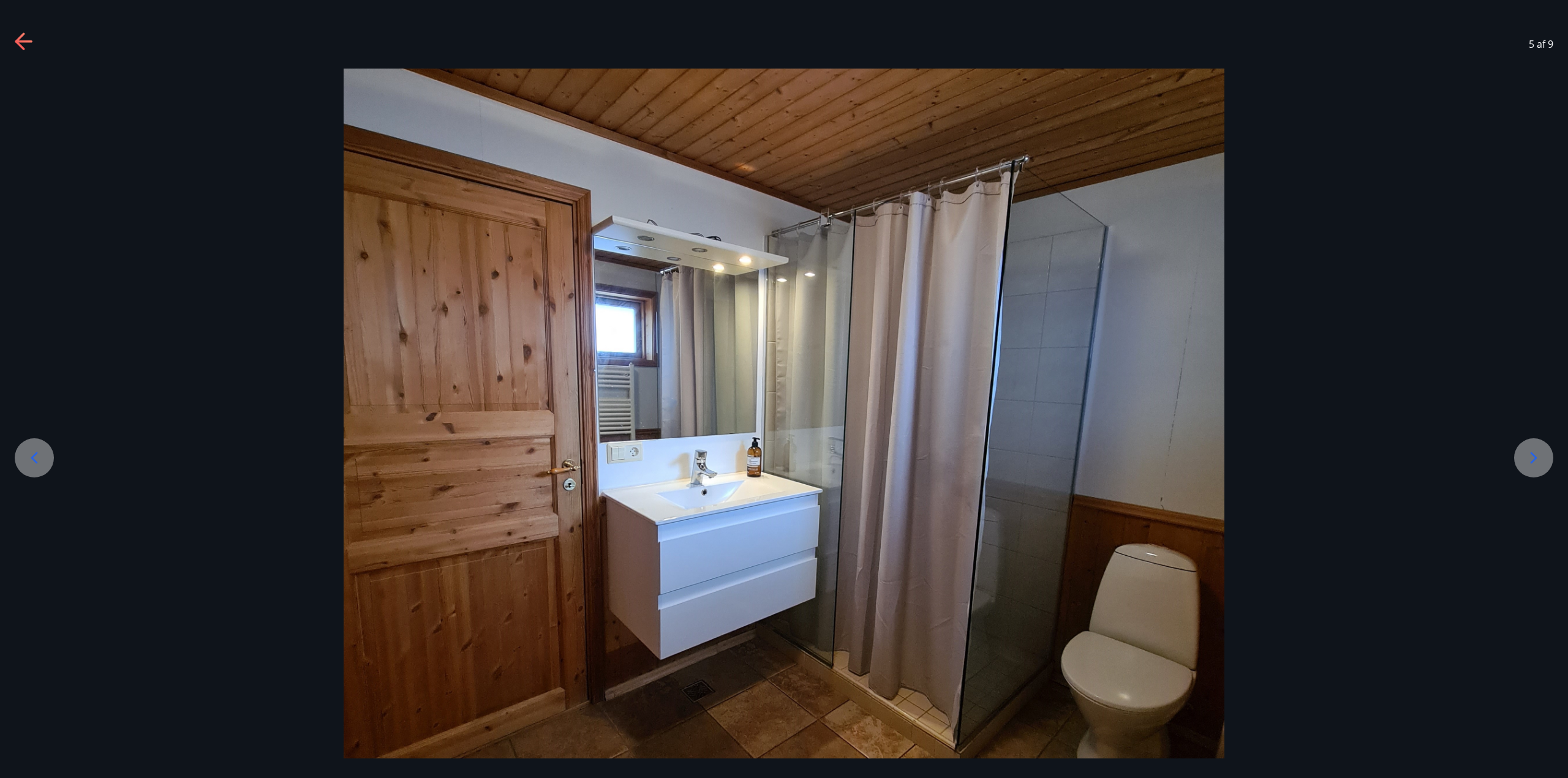
click at [1532, 461] on icon at bounding box center [1533, 458] width 7 height 12
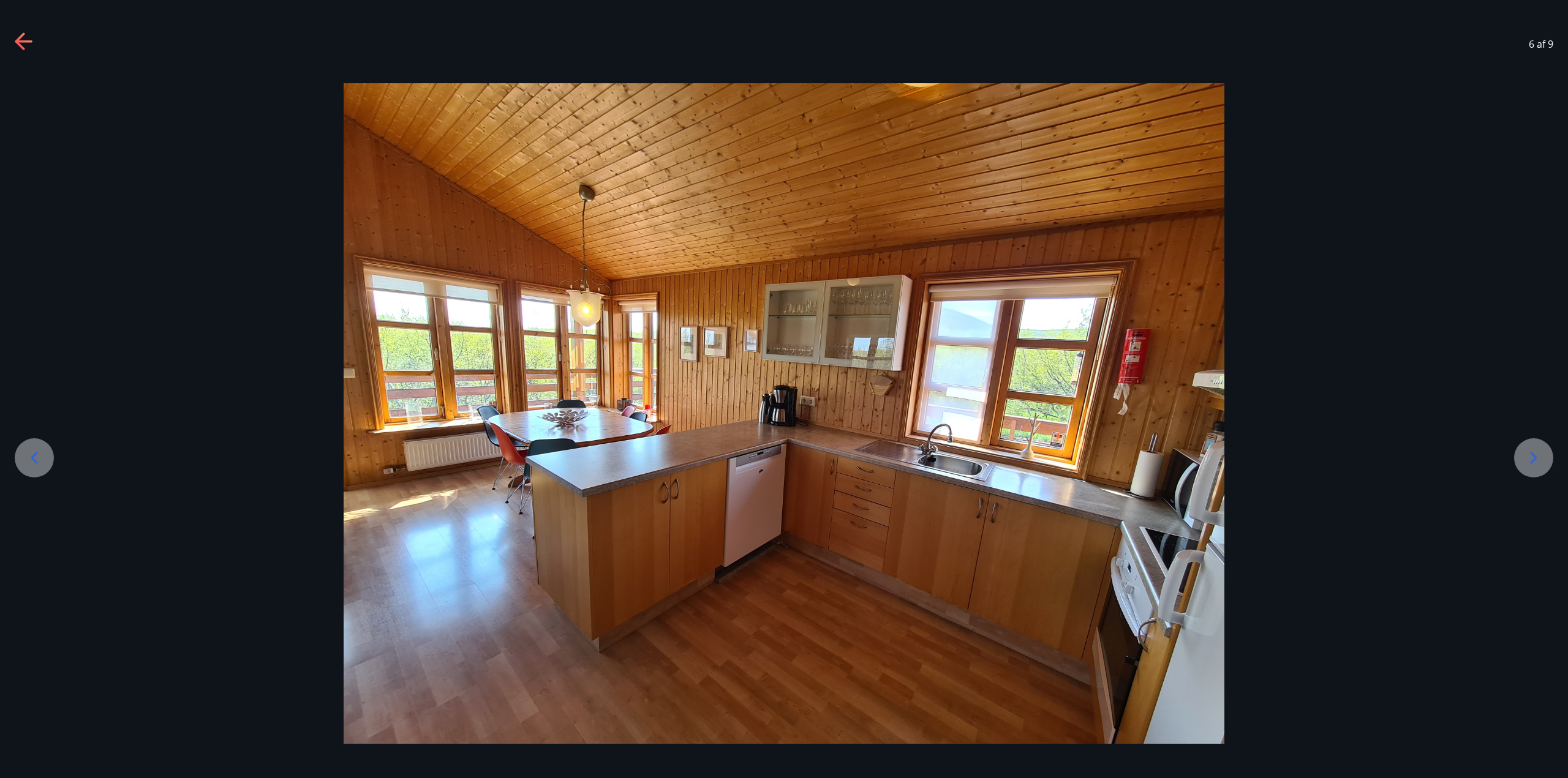
click at [1532, 461] on icon at bounding box center [1533, 458] width 7 height 12
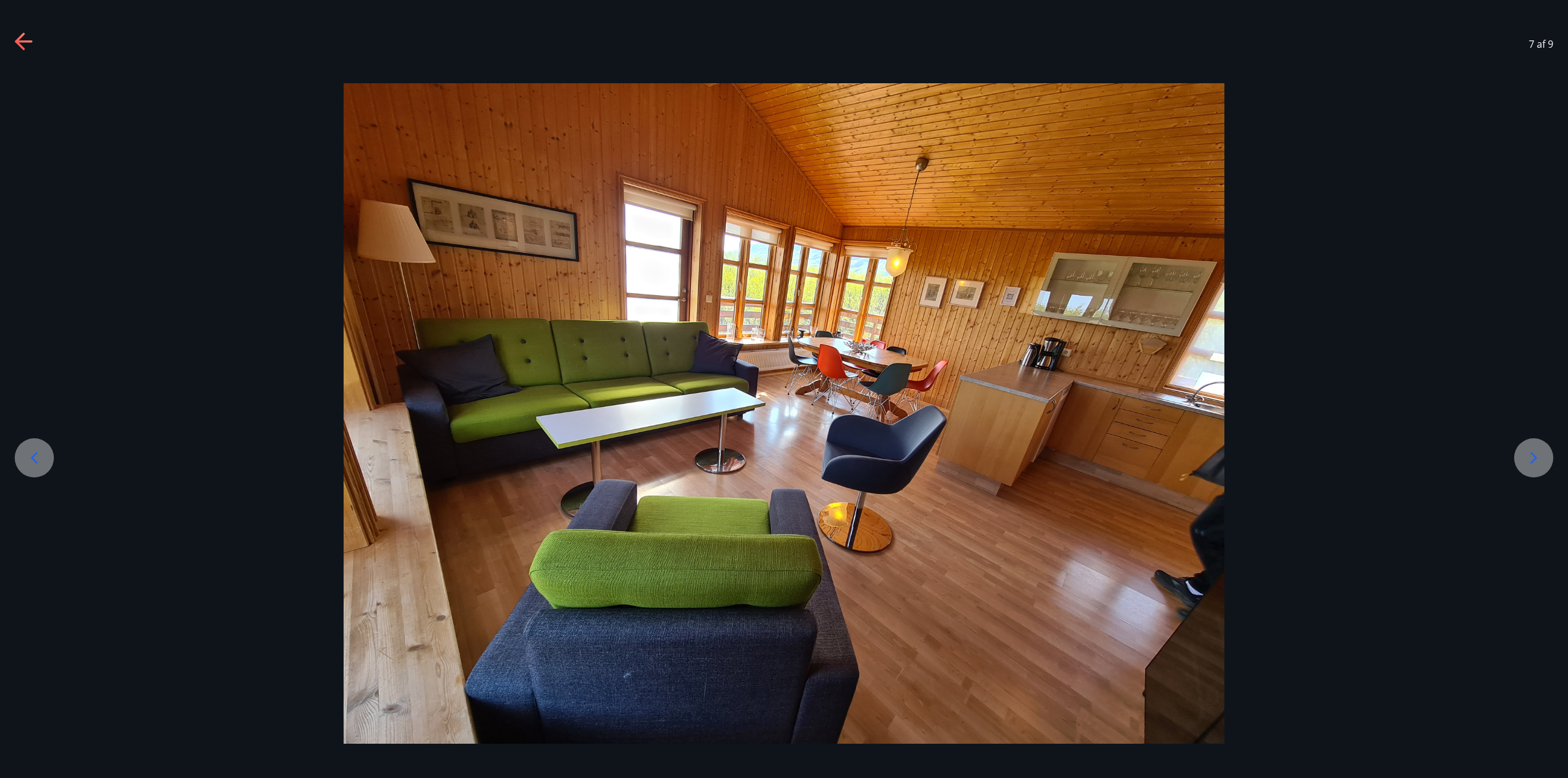
click at [1532, 461] on icon at bounding box center [1533, 458] width 7 height 12
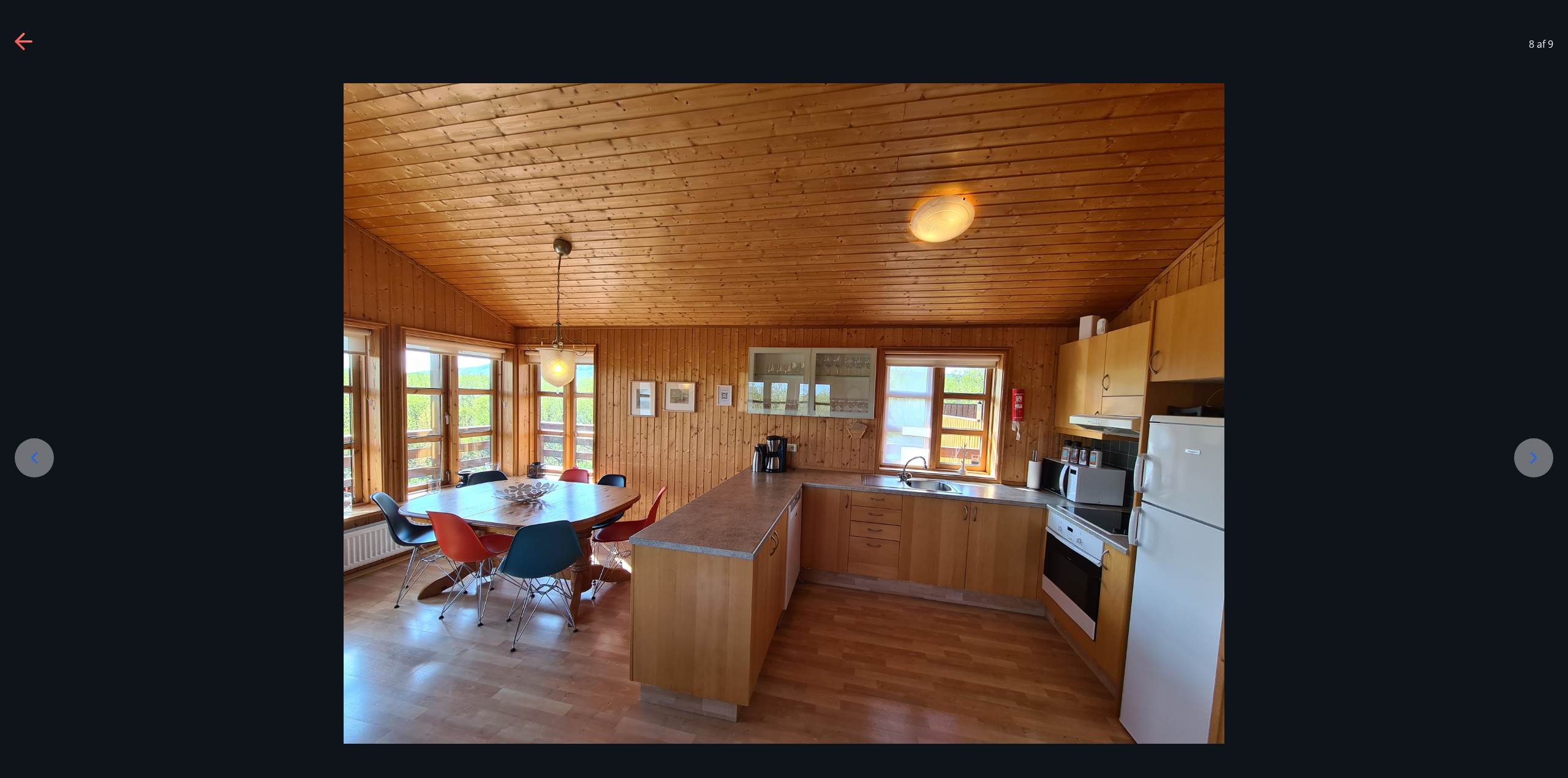
click at [1532, 461] on icon at bounding box center [1533, 458] width 7 height 12
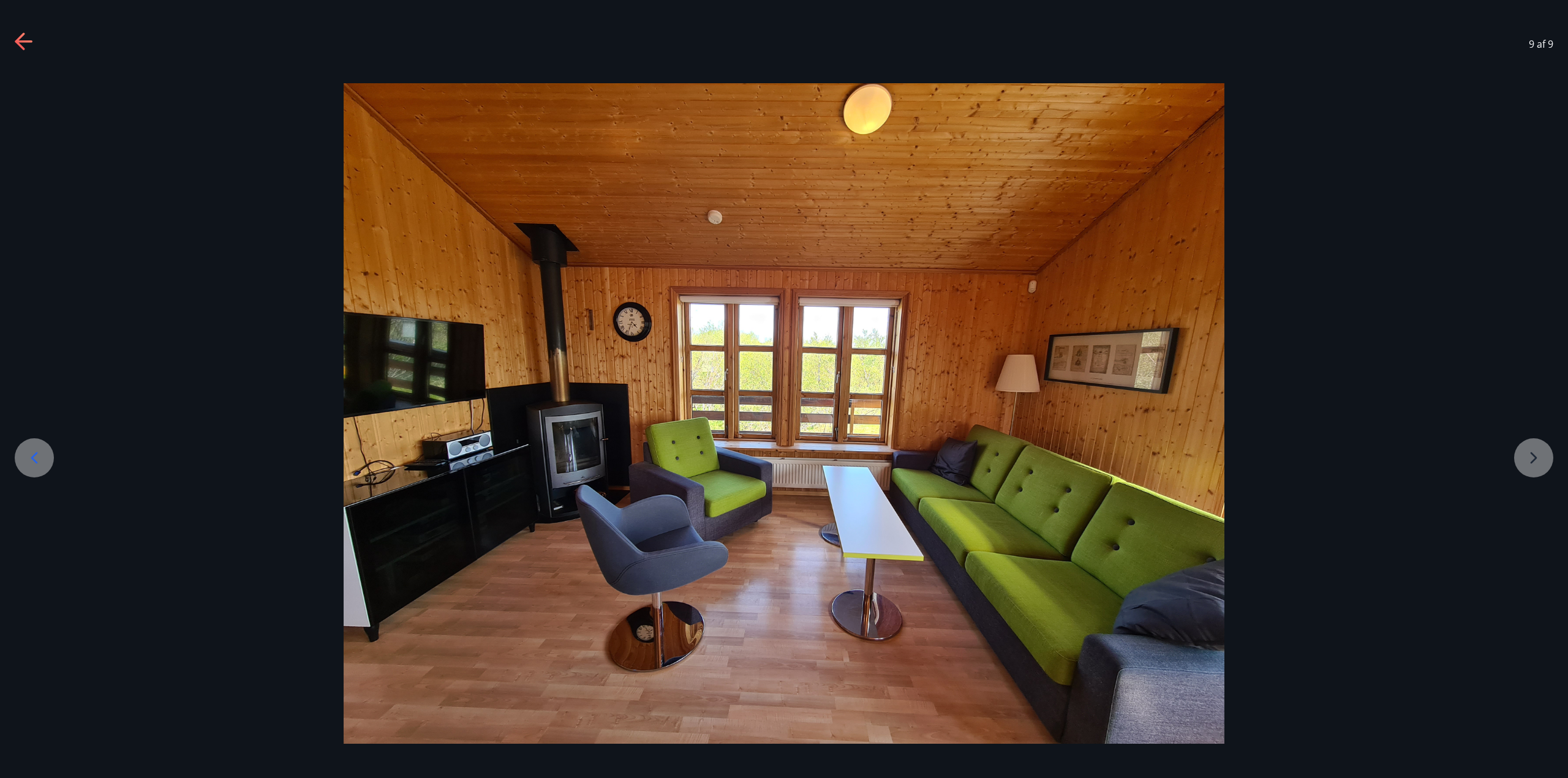
click at [1532, 461] on div at bounding box center [784, 413] width 1568 height 661
click at [38, 49] on div "9 af 9" at bounding box center [784, 44] width 1568 height 49
click at [30, 44] on icon at bounding box center [25, 42] width 20 height 20
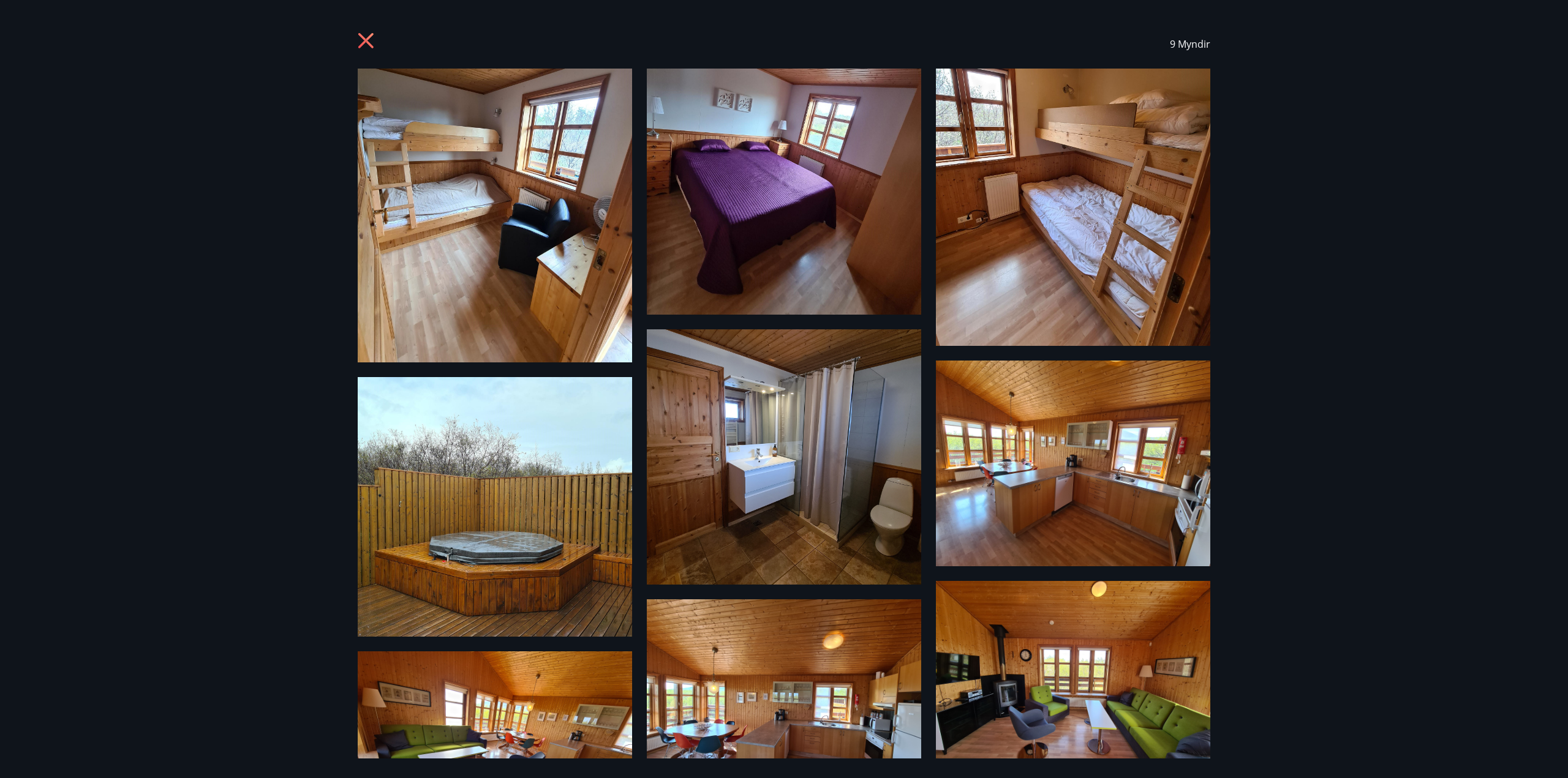
click at [367, 35] on icon at bounding box center [368, 42] width 20 height 20
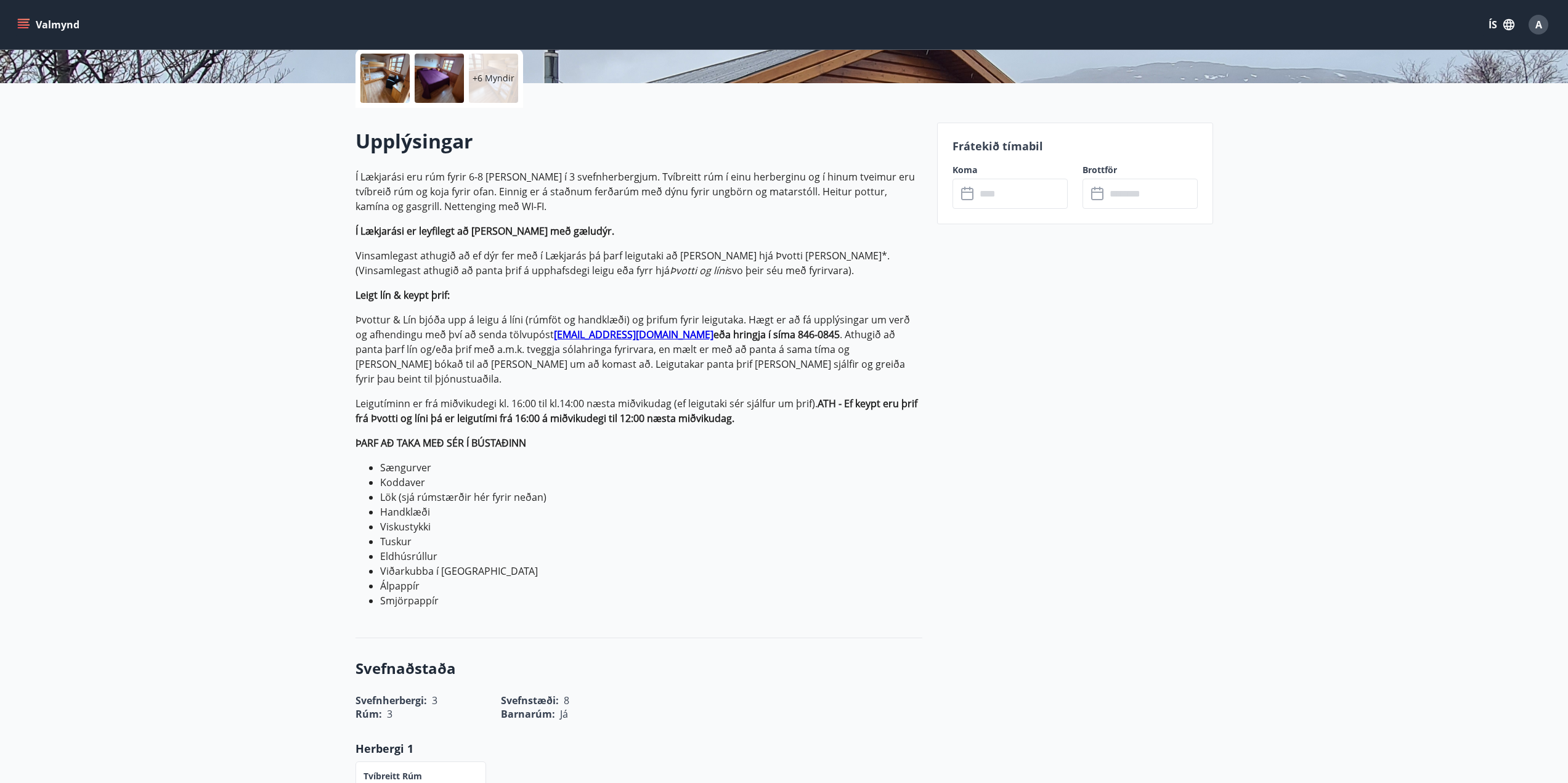
scroll to position [309, 0]
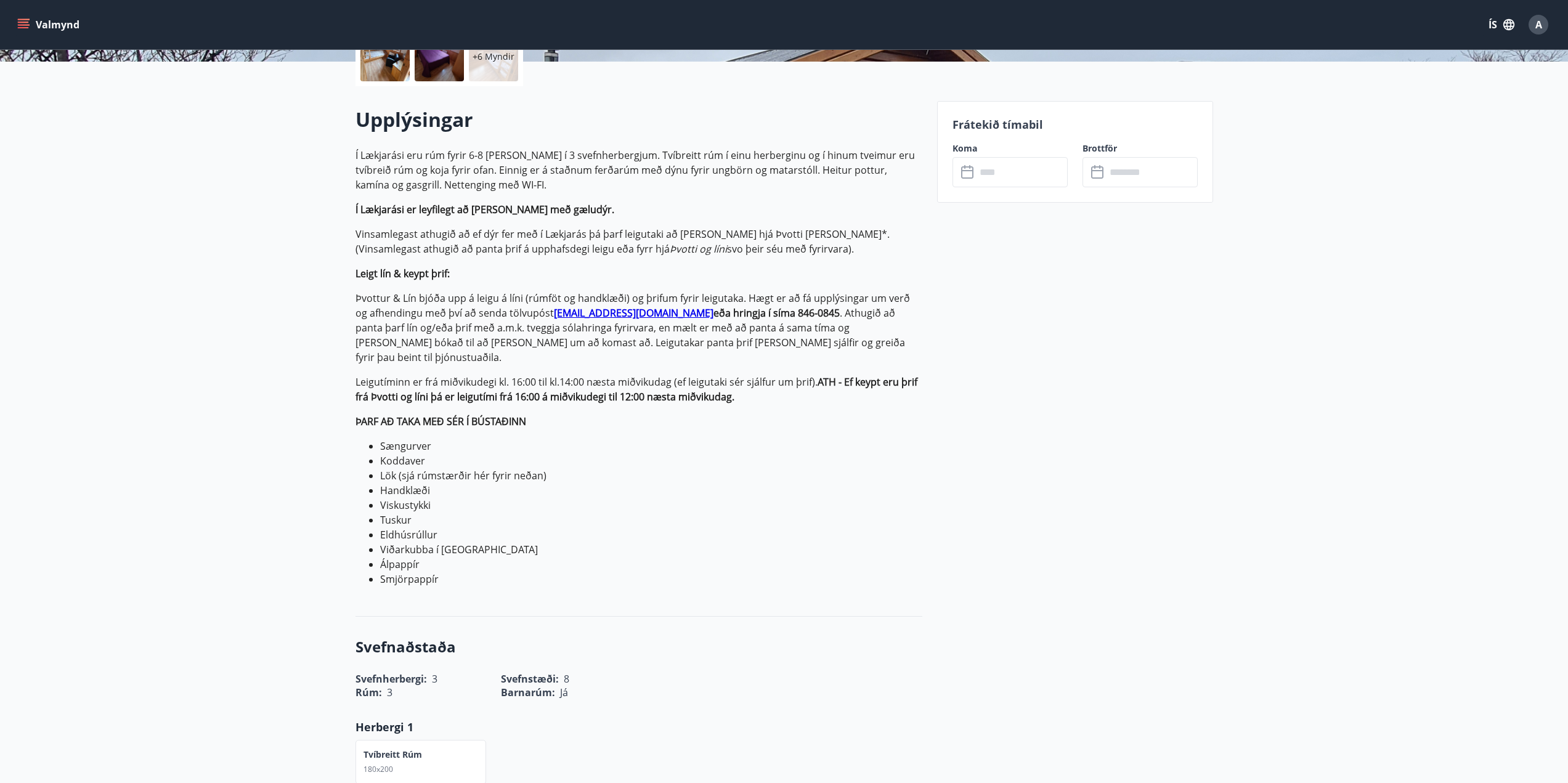
click at [367, 415] on strong "ÞARF AÐ TAKA MEÐ SÉR Í BÚSTAÐINN" at bounding box center [441, 422] width 171 height 14
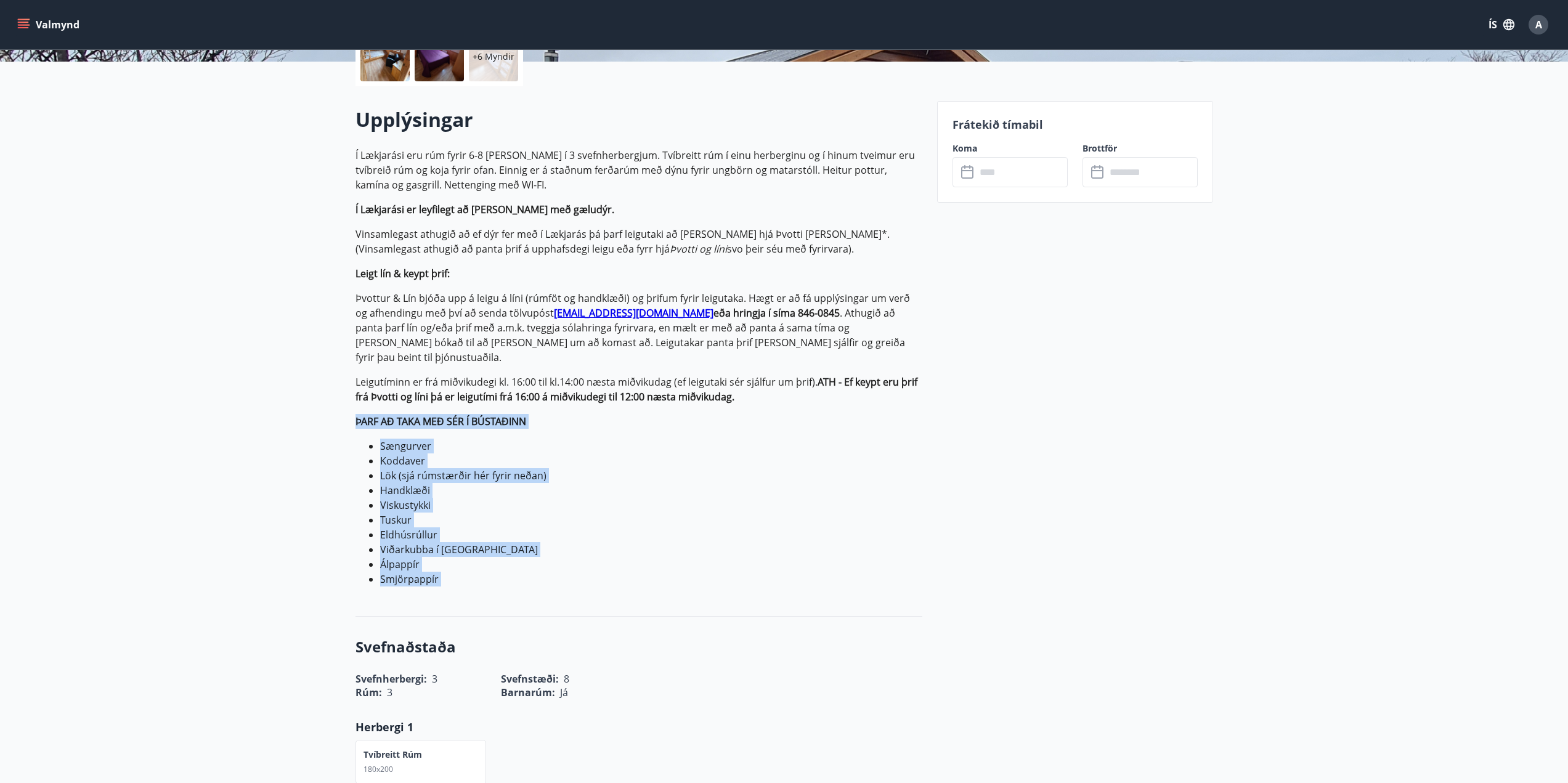
drag, startPoint x: 368, startPoint y: 410, endPoint x: 502, endPoint y: 567, distance: 206.4
click at [502, 567] on p "Í Lækjarási eru rúm fyrir 6-8 [PERSON_NAME] í 3 svefnherbergjum. Tvíbreitt rúm …" at bounding box center [638, 367] width 567 height 439
click at [502, 572] on li "Smjörpappír" at bounding box center [651, 579] width 542 height 15
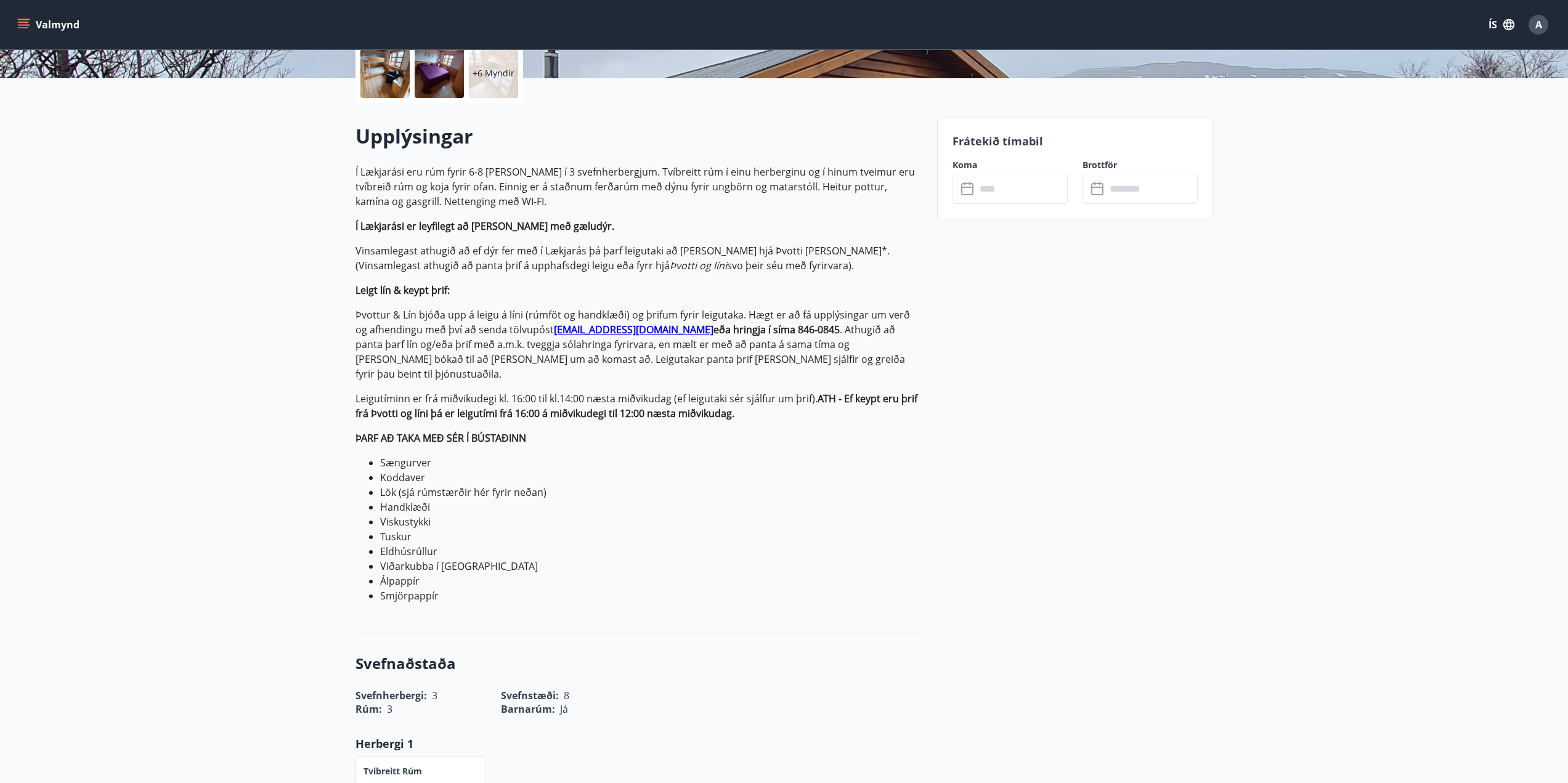
scroll to position [272, 0]
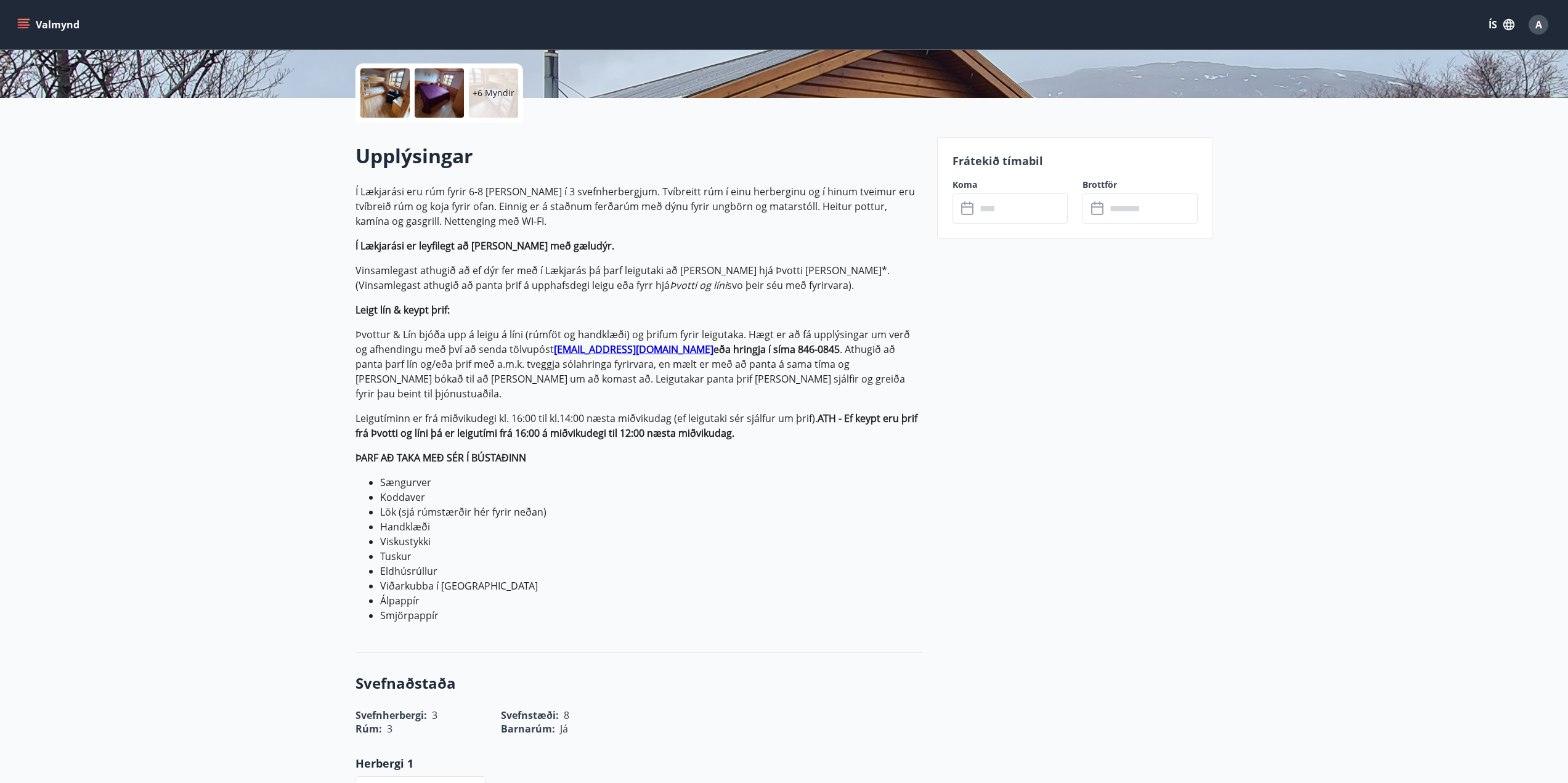
click at [360, 418] on strong "ATH - Ef keypt eru þrif frá Þvotti og líni þá er leigutími frá 16:00 á miðvikud…" at bounding box center [636, 426] width 562 height 29
drag, startPoint x: 360, startPoint y: 418, endPoint x: 699, endPoint y: 421, distance: 339.0
click at [699, 421] on strong "ATH - Ef keypt eru þrif frá Þvotti og líni þá er leigutími frá 16:00 á miðvikud…" at bounding box center [636, 426] width 562 height 29
click at [714, 432] on p "Í Lækjarási eru rúm fyrir 6-8 [PERSON_NAME] í 3 svefnherbergjum. Tvíbreitt rúm …" at bounding box center [638, 404] width 567 height 439
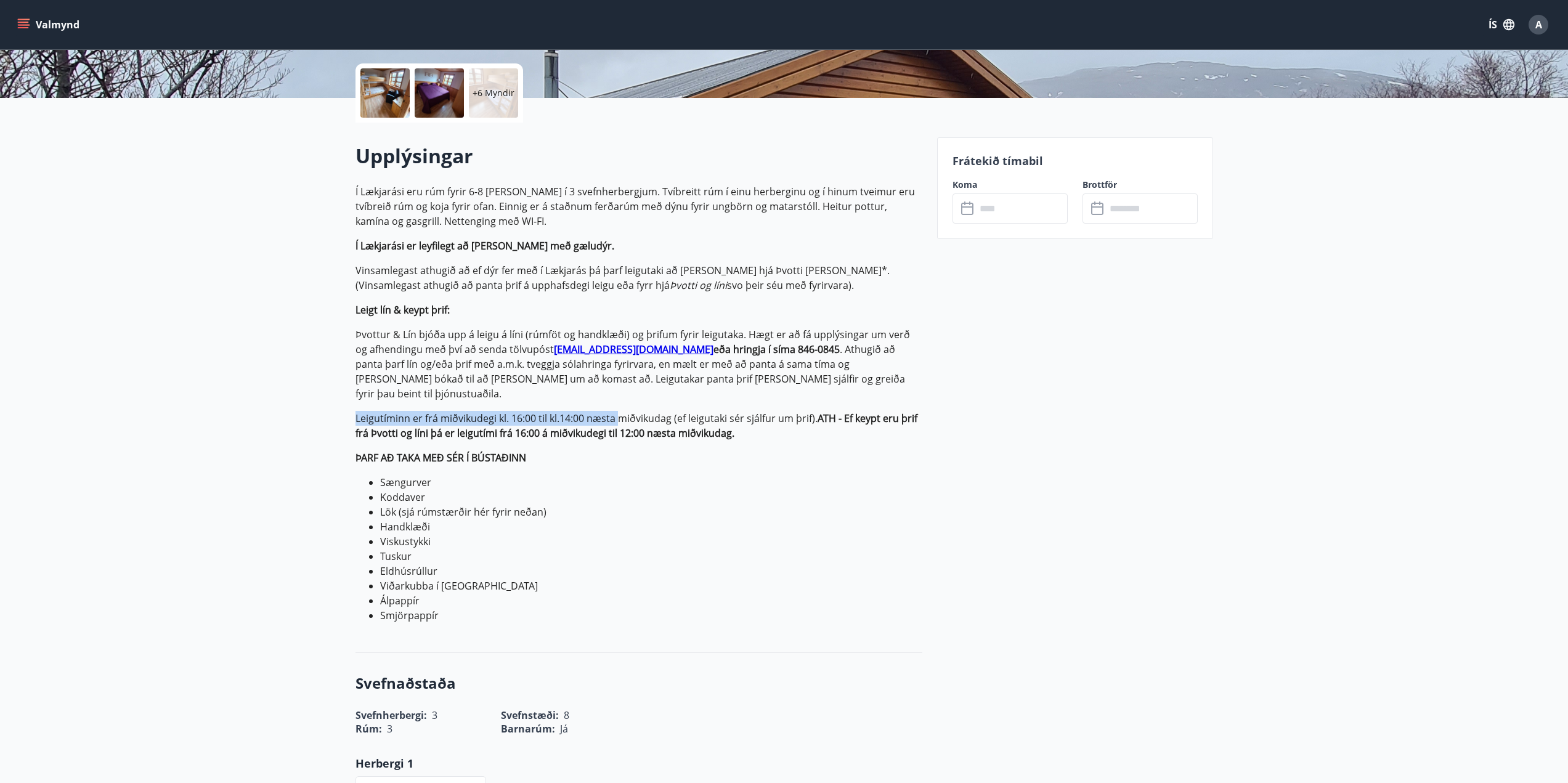
drag, startPoint x: 347, startPoint y: 402, endPoint x: 622, endPoint y: 406, distance: 275.0
click at [675, 411] on p "Leigutíminn er frá miðvikudegi kl. 16:00 til kl.14:00 næsta miðvikudag (ef leig…" at bounding box center [638, 426] width 567 height 30
click at [625, 411] on p "Leigutíminn er frá miðvikudegi kl. 16:00 til kl.14:00 næsta miðvikudag (ef leig…" at bounding box center [638, 426] width 567 height 30
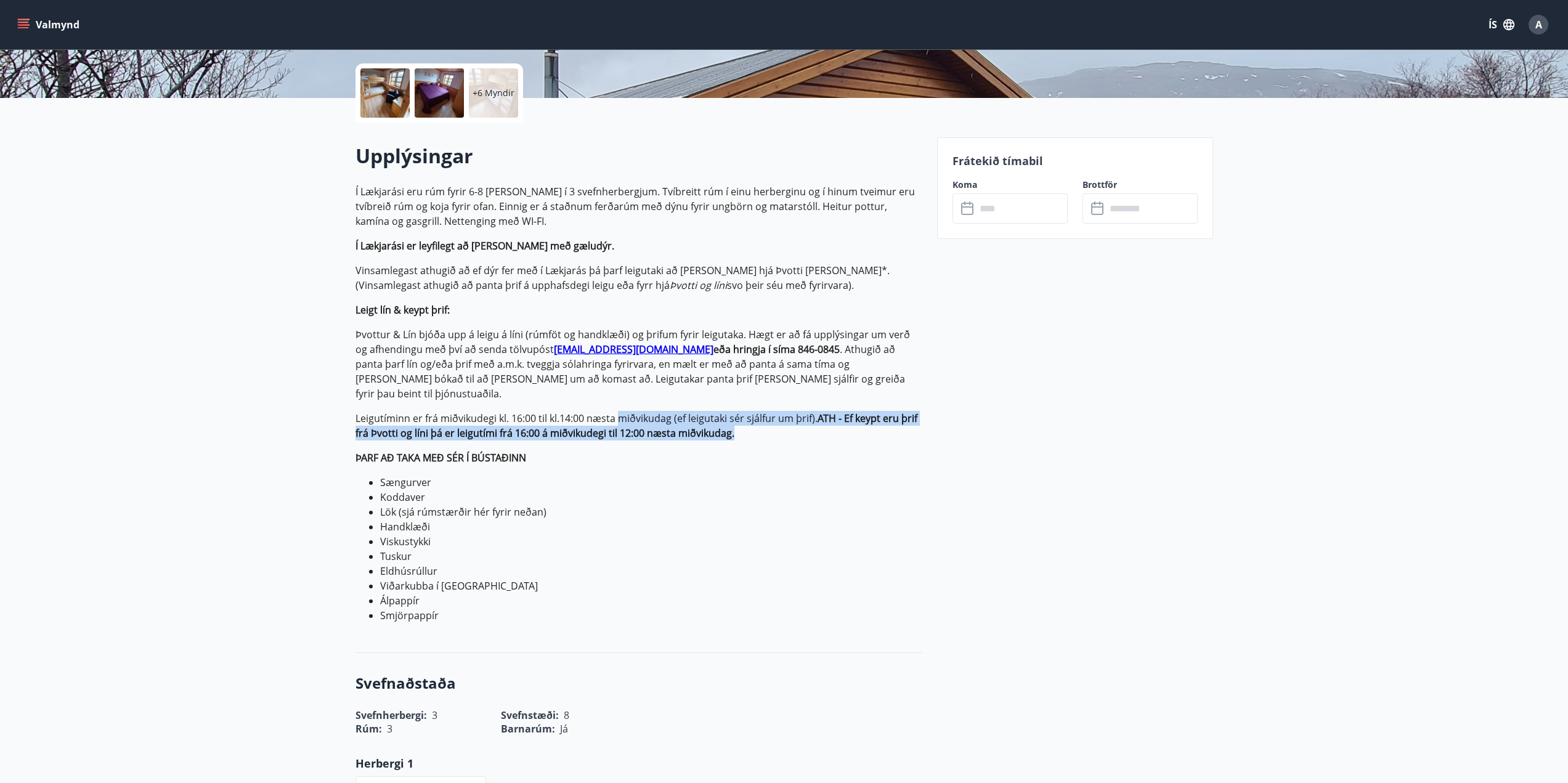
drag, startPoint x: 625, startPoint y: 406, endPoint x: 728, endPoint y: 412, distance: 103.2
click at [728, 412] on p "Leigutíminn er frá miðvikudegi kl. 16:00 til kl.14:00 næsta miðvikudag (ef leig…" at bounding box center [638, 426] width 567 height 30
click at [738, 424] on p "Leigutíminn er frá miðvikudegi kl. 16:00 til kl.14:00 næsta miðvikudag (ef leig…" at bounding box center [638, 426] width 567 height 30
click at [365, 336] on p "Þvottur & Lín bjóða upp á leigu á líni (rúmföt og handklæði) og þrifum fyrir le…" at bounding box center [638, 364] width 567 height 74
drag, startPoint x: 364, startPoint y: 336, endPoint x: 507, endPoint y: 332, distance: 143.1
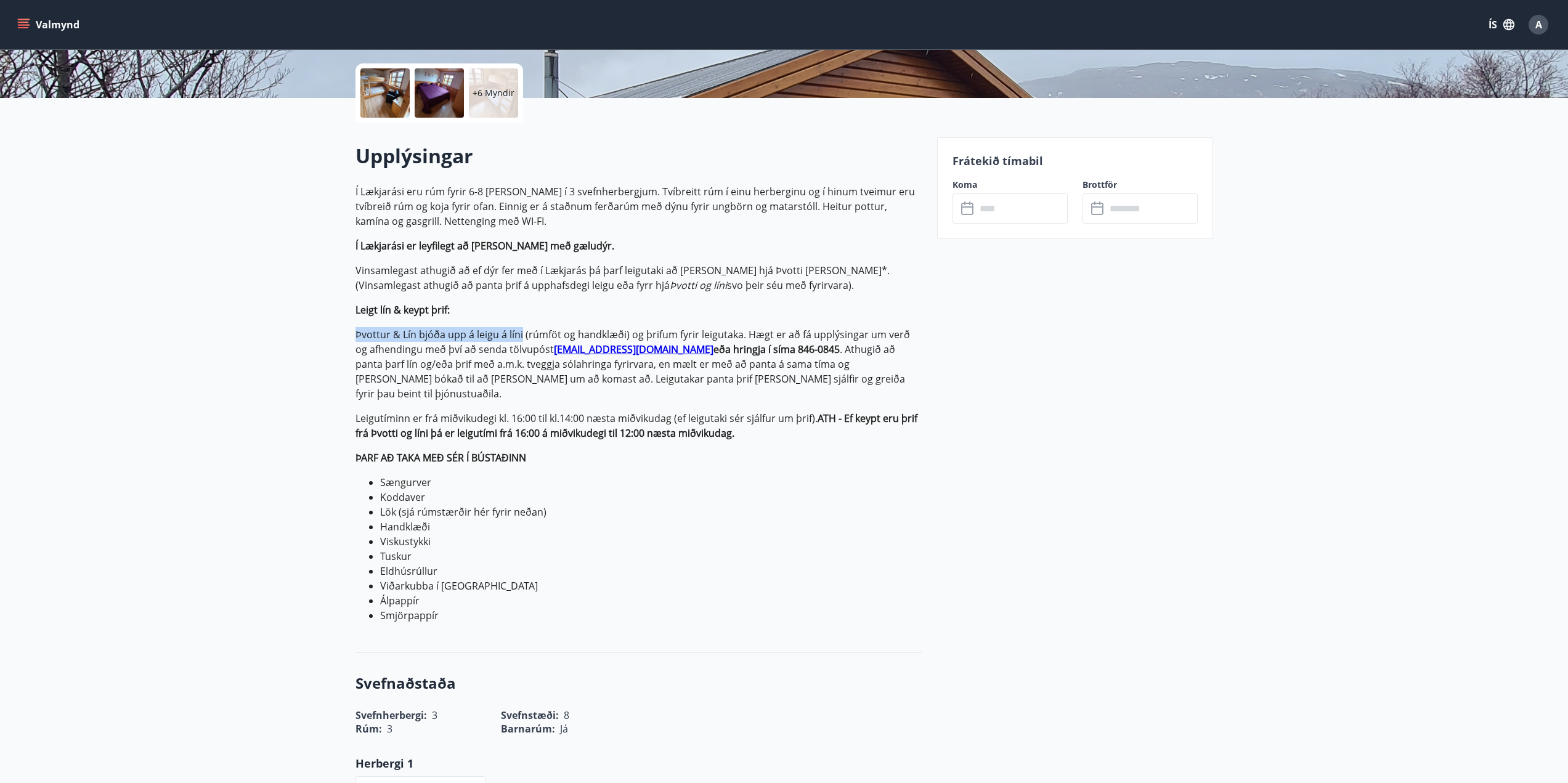
click at [507, 332] on p "Þvottur & Lín bjóða upp á leigu á líni (rúmföt og handklæði) og þrifum fyrir le…" at bounding box center [638, 364] width 567 height 74
click at [528, 340] on p "Þvottur & Lín bjóða upp á leigu á líni (rúmföt og handklæði) og þrifum fyrir le…" at bounding box center [638, 364] width 567 height 74
click at [477, 334] on p "Þvottur & Lín bjóða upp á leigu á líni (rúmföt og handklæði) og þrifum fyrir le…" at bounding box center [638, 364] width 567 height 74
drag, startPoint x: 477, startPoint y: 334, endPoint x: 789, endPoint y: 344, distance: 312.2
click at [763, 340] on p "Þvottur & Lín bjóða upp á leigu á líni (rúmföt og handklæði) og þrifum fyrir le…" at bounding box center [638, 364] width 567 height 74
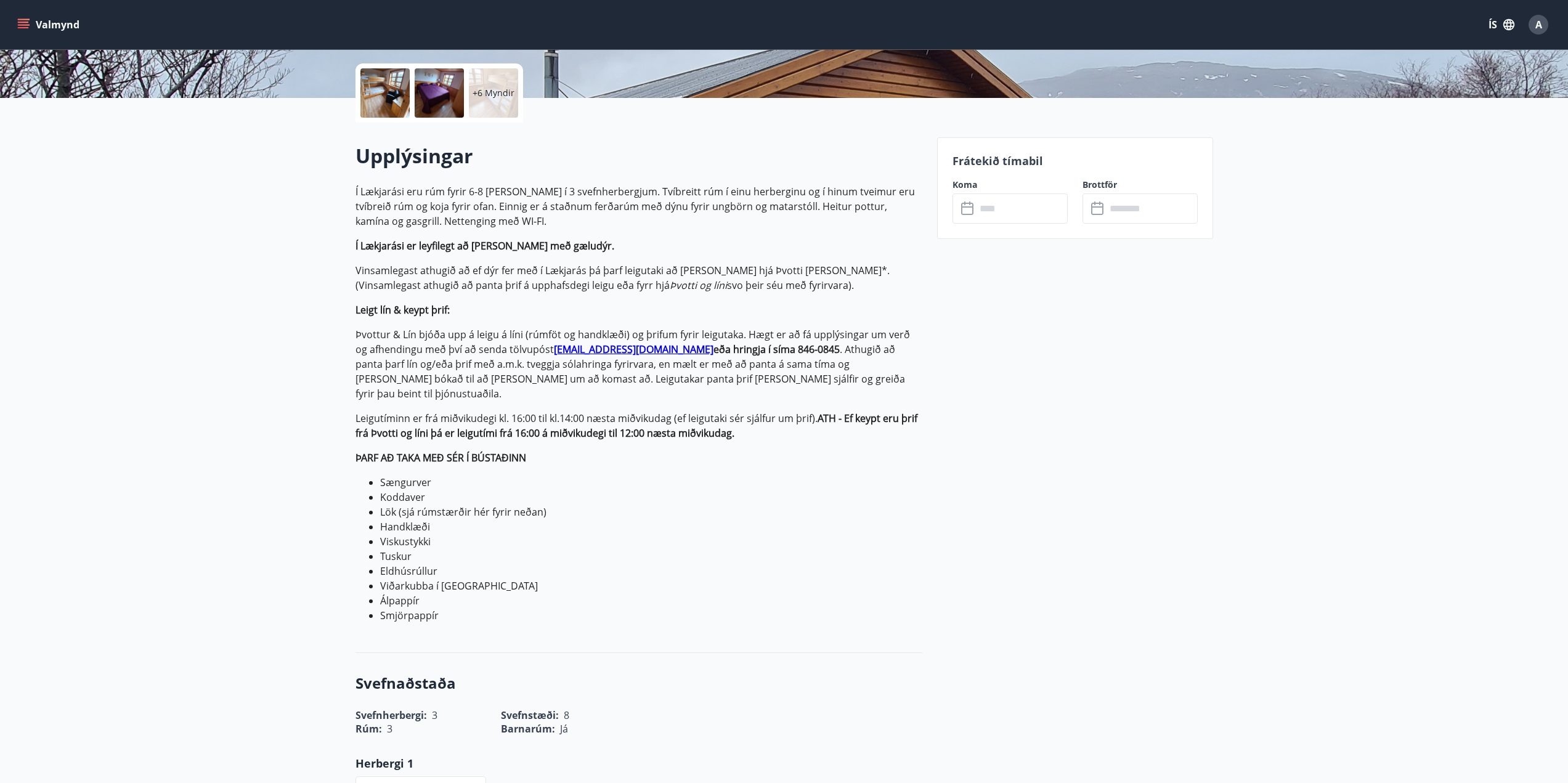
click at [809, 345] on p "Þvottur & Lín bjóða upp á leigu á líni (rúmföt og handklæði) og þrifum fyrir le…" at bounding box center [638, 364] width 567 height 74
click at [753, 334] on p "Þvottur & Lín bjóða upp á leigu á líni (rúmföt og handklæði) og þrifum fyrir le…" at bounding box center [638, 364] width 567 height 74
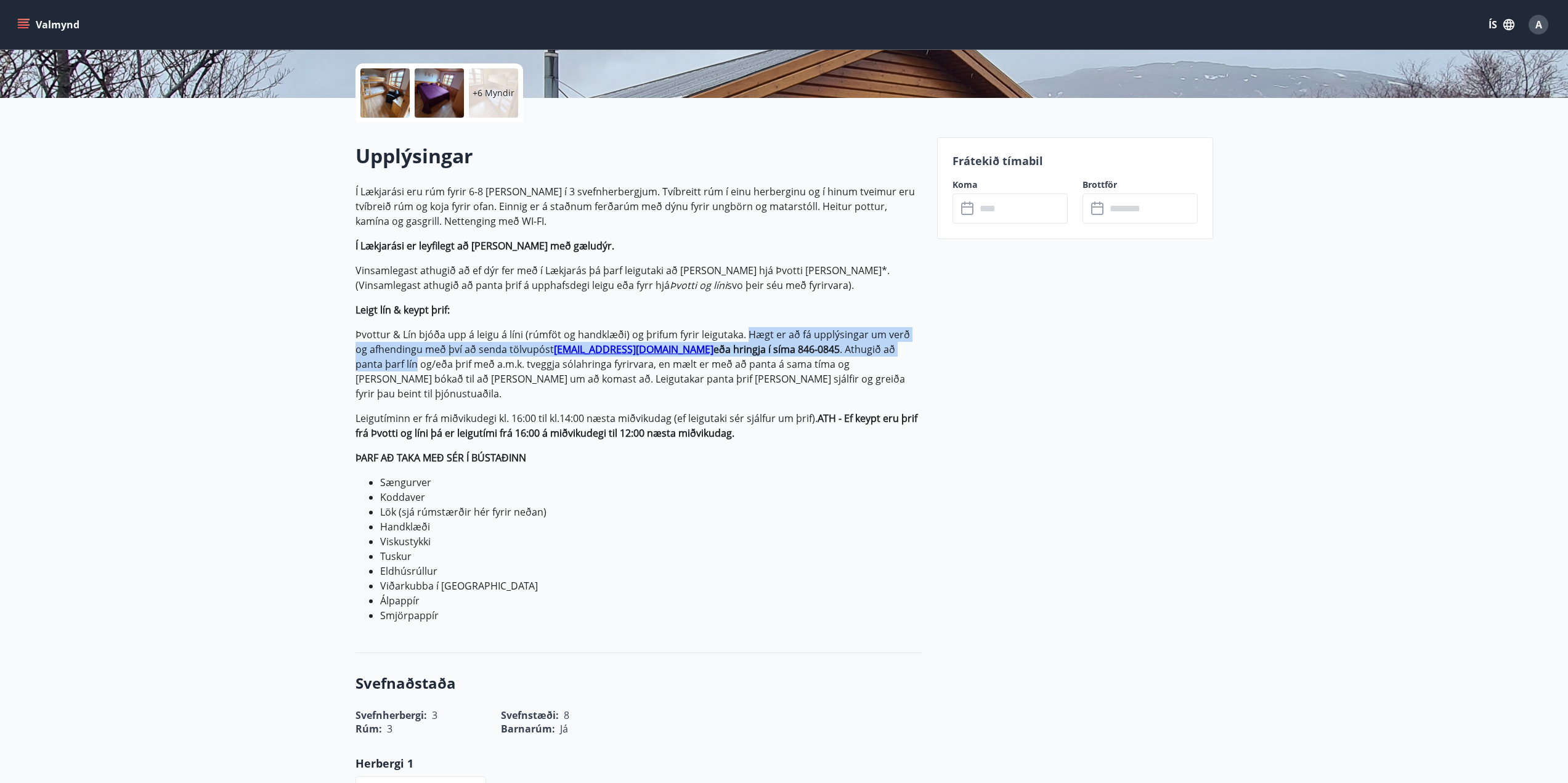
drag, startPoint x: 753, startPoint y: 334, endPoint x: 918, endPoint y: 349, distance: 165.7
click at [918, 349] on p "Þvottur & Lín bjóða upp á leigu á líni (rúmföt og handklæði) og þrifum fyrir le…" at bounding box center [638, 364] width 567 height 74
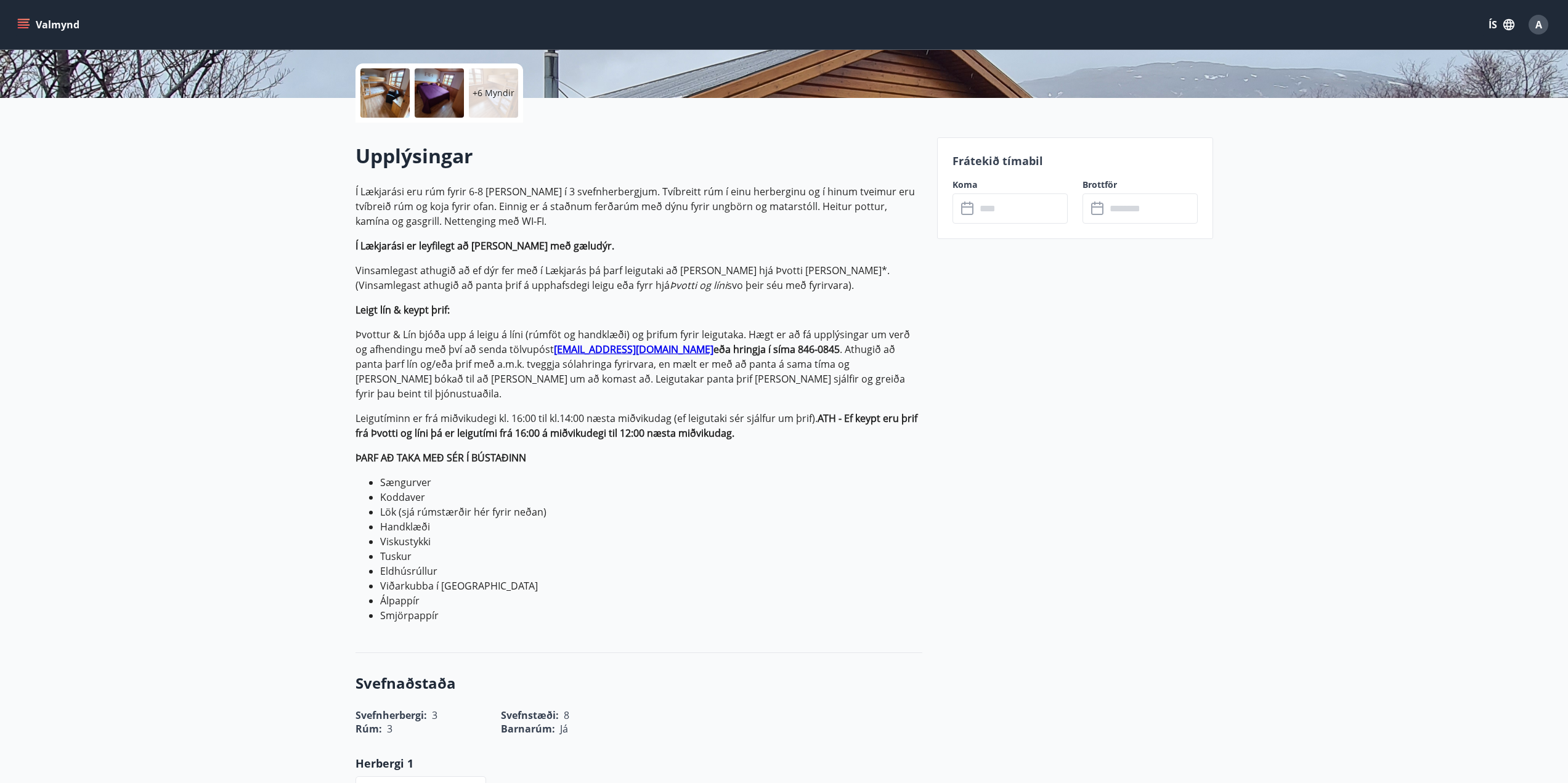
click at [915, 369] on p "Þvottur & Lín bjóða upp á leigu á líni (rúmföt og handklæði) og þrifum fyrir le…" at bounding box center [638, 364] width 567 height 74
click at [714, 347] on strong "eða hringja í síma 846-0845" at bounding box center [776, 349] width 126 height 14
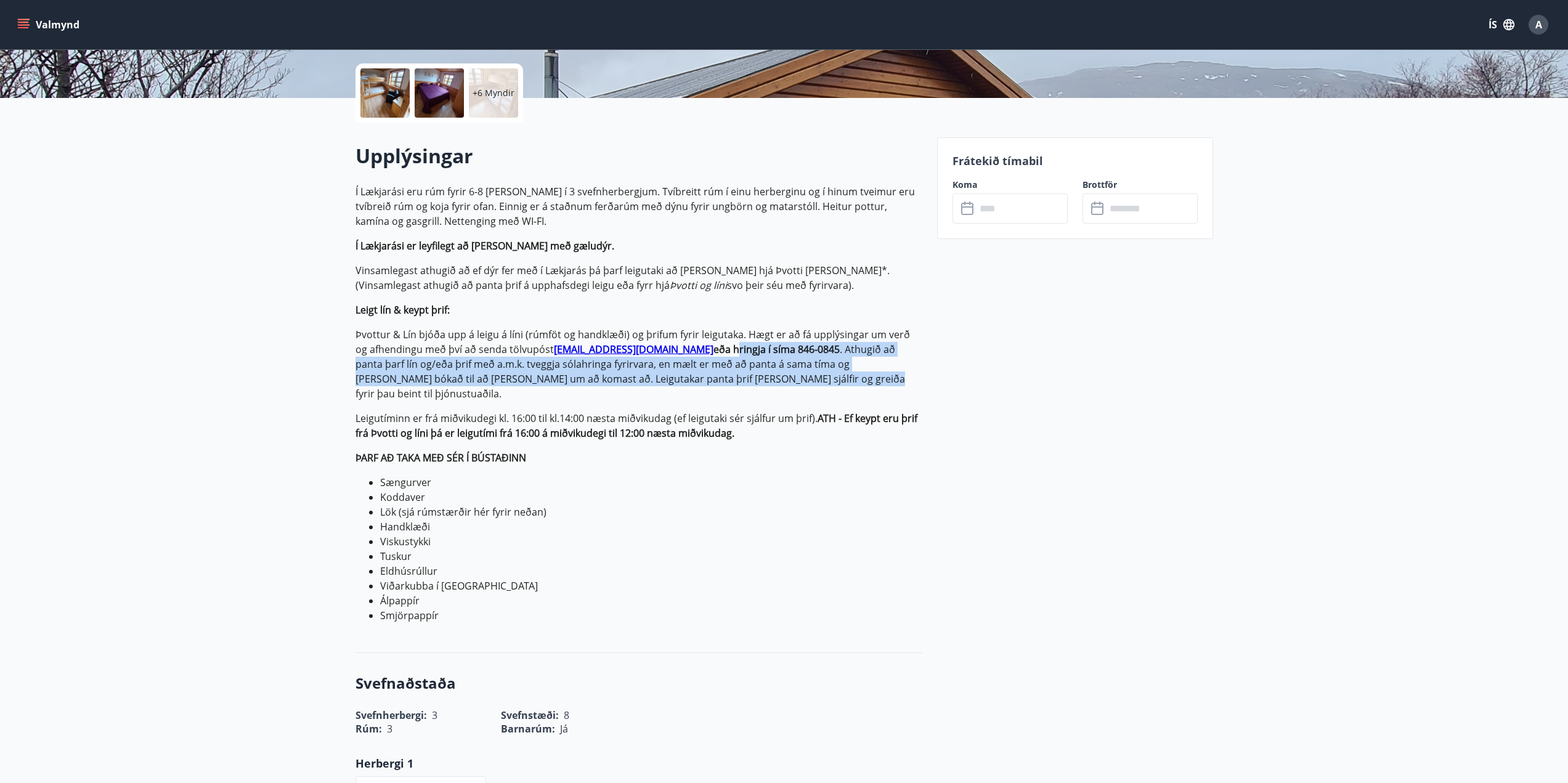
drag, startPoint x: 686, startPoint y: 347, endPoint x: 697, endPoint y: 378, distance: 32.9
click at [697, 378] on p "Þvottur & Lín bjóða upp á leigu á líni (rúmföt og handklæði) og þrifum fyrir le…" at bounding box center [638, 364] width 567 height 74
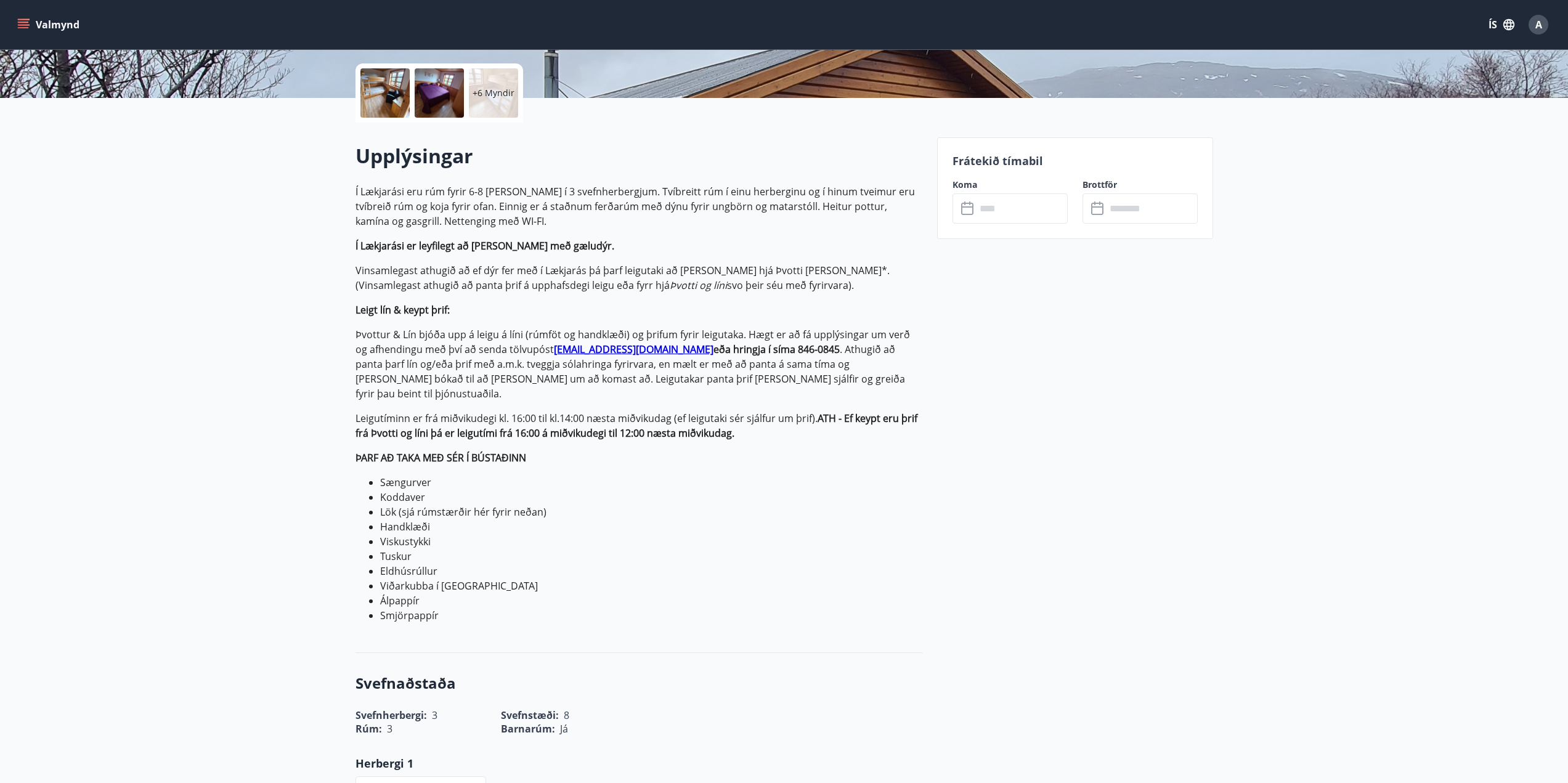
click at [701, 388] on p "Í Lækjarási eru rúm fyrir 6-8 [PERSON_NAME] í 3 svefnherbergjum. Tvíbreitt rúm …" at bounding box center [638, 404] width 567 height 439
click at [371, 411] on p "Leigutíminn er frá miðvikudegi kl. 16:00 til kl.14:00 næsta miðvikudag (ef leig…" at bounding box center [638, 426] width 567 height 30
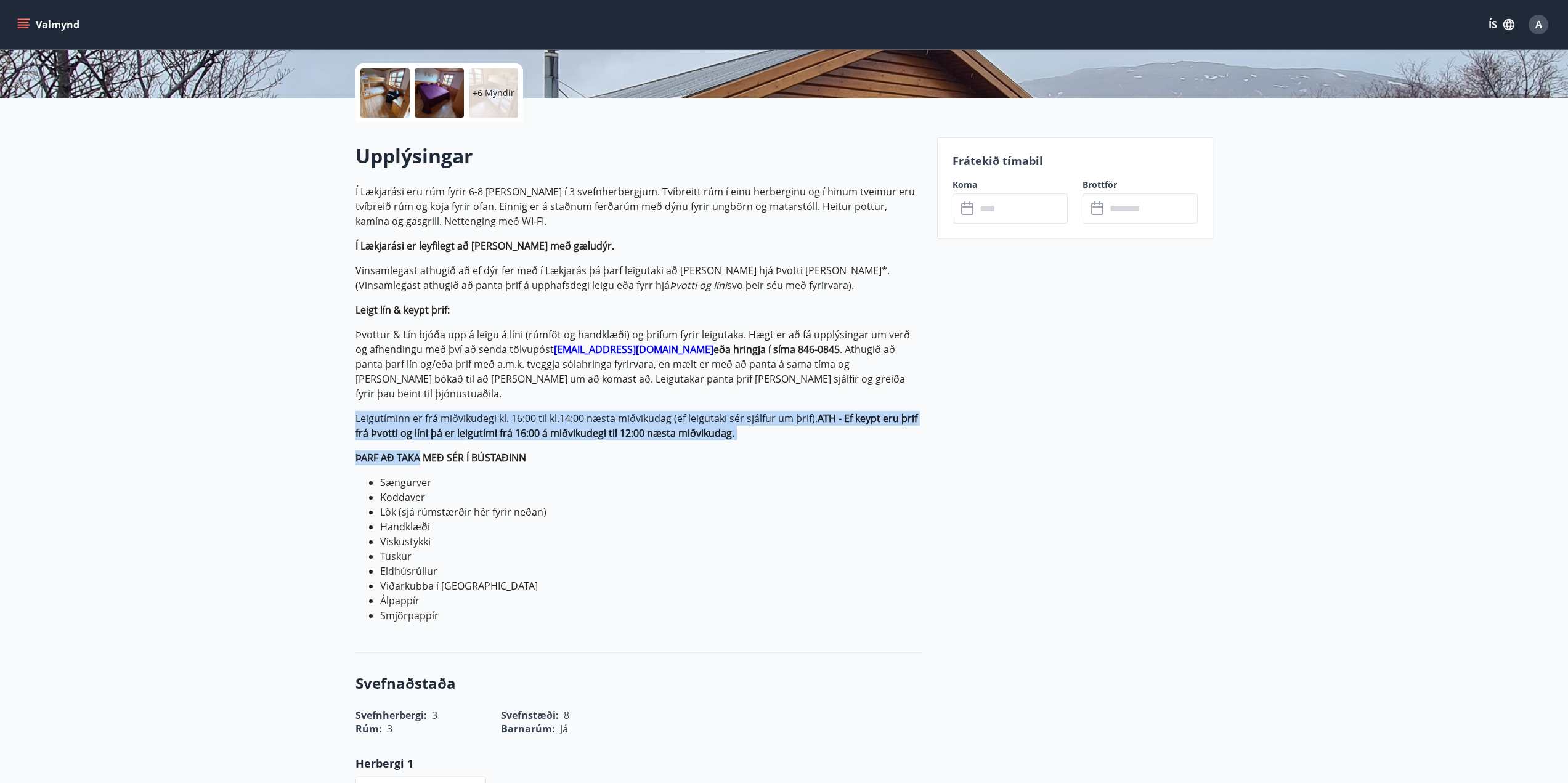
drag, startPoint x: 371, startPoint y: 404, endPoint x: 407, endPoint y: 456, distance: 63.2
click at [406, 455] on p "Í Lækjarási eru rúm fyrir 6-8 [PERSON_NAME] í 3 svefnherbergjum. Tvíbreitt rúm …" at bounding box center [638, 404] width 567 height 439
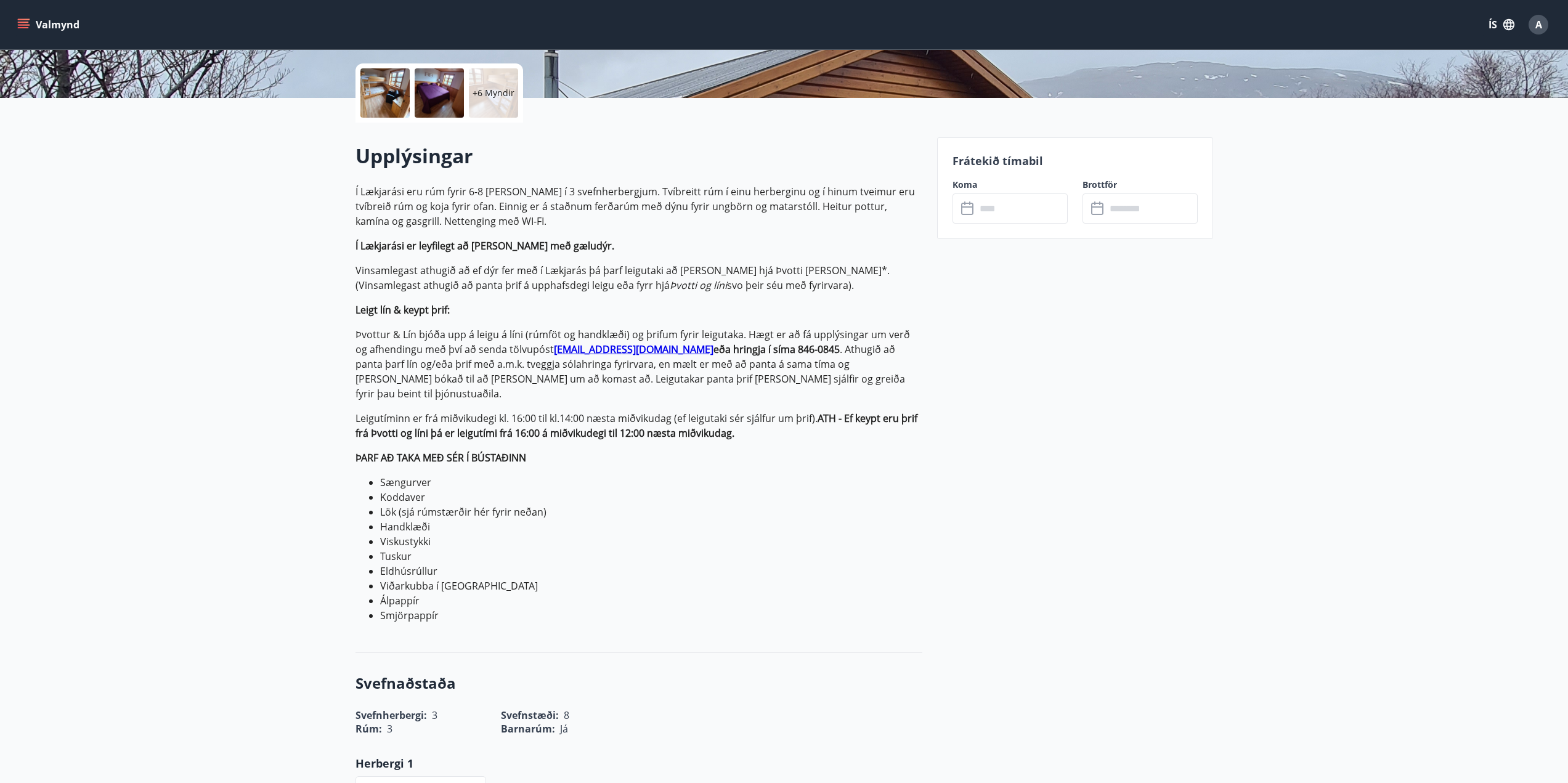
click at [447, 490] on li "Koddaver" at bounding box center [651, 497] width 542 height 15
click at [410, 475] on li "Sængurver" at bounding box center [651, 482] width 542 height 15
drag, startPoint x: 410, startPoint y: 470, endPoint x: 435, endPoint y: 607, distance: 139.3
click at [424, 615] on div "Upplýsingar Í Lækjarási eru rúm fyrir 6-8 [PERSON_NAME] í 3 svefnherbergjum. Tv…" at bounding box center [638, 387] width 567 height 490
click at [502, 608] on li "Smjörpappír" at bounding box center [651, 615] width 542 height 15
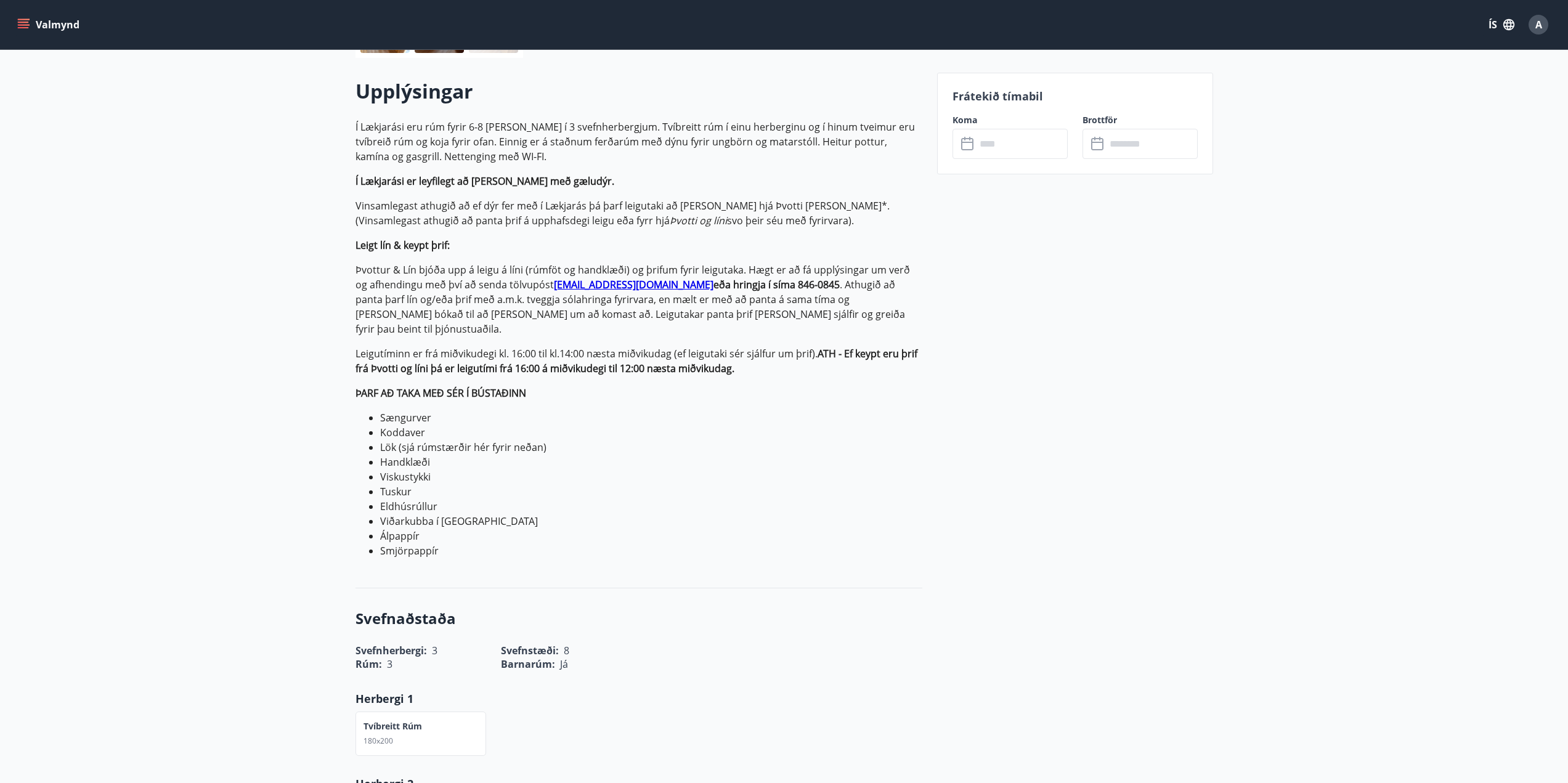
scroll to position [580, 0]
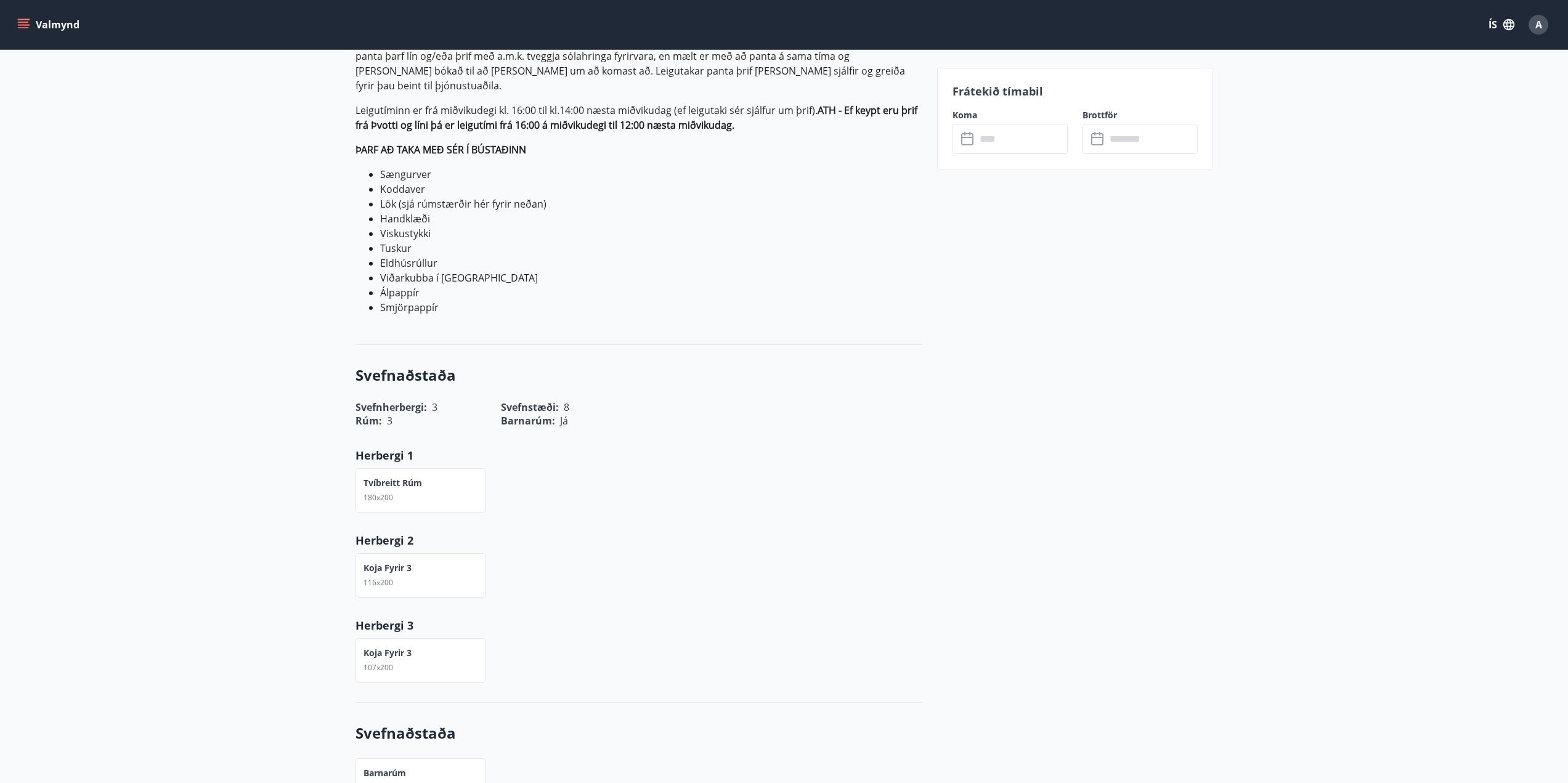
click at [796, 313] on div "Upplýsingar Í Lækjarási eru rúm fyrir 6-8 [PERSON_NAME] í 3 svefnherbergjum. Tv…" at bounding box center [638, 79] width 567 height 531
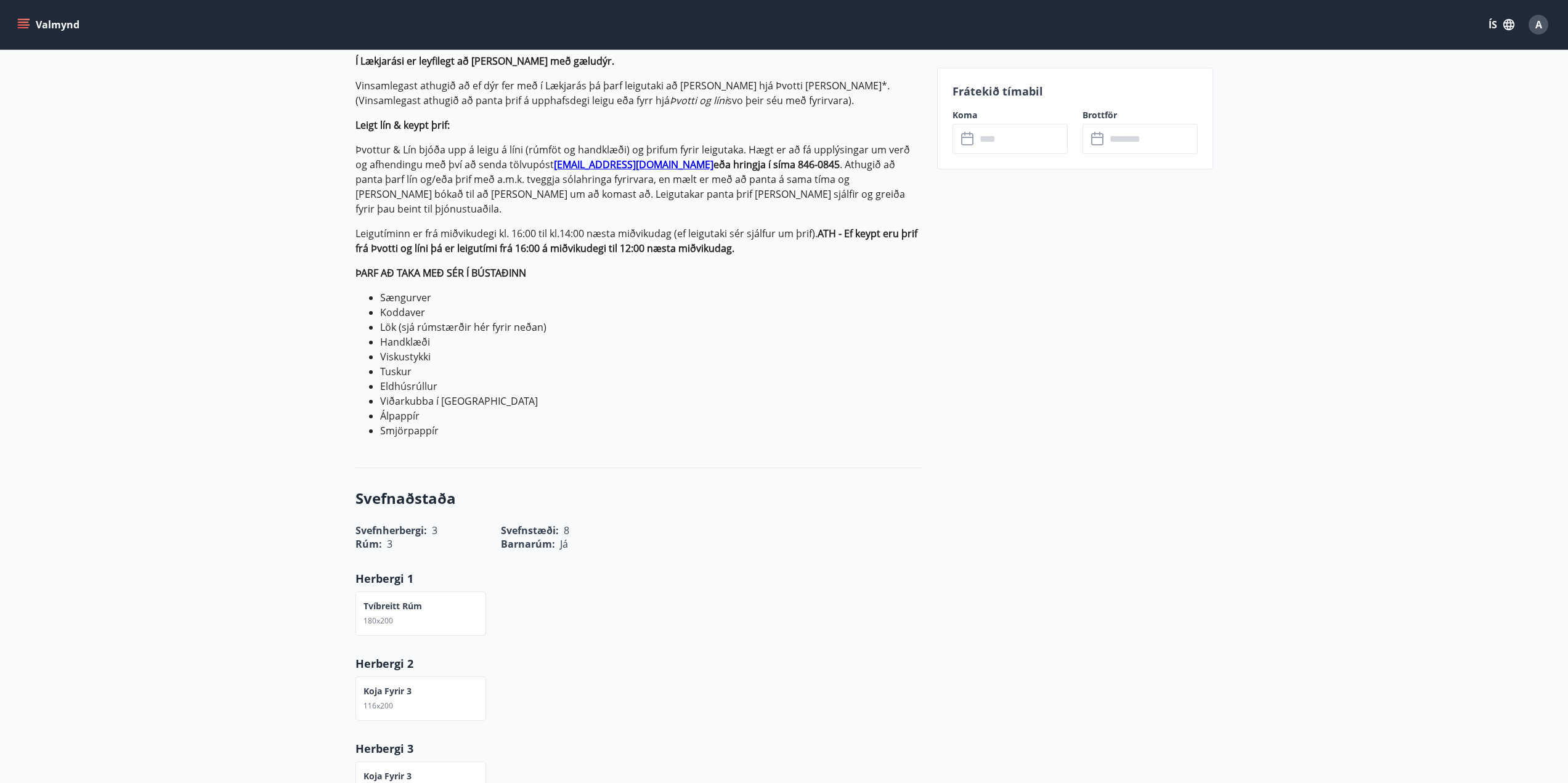
scroll to position [395, 0]
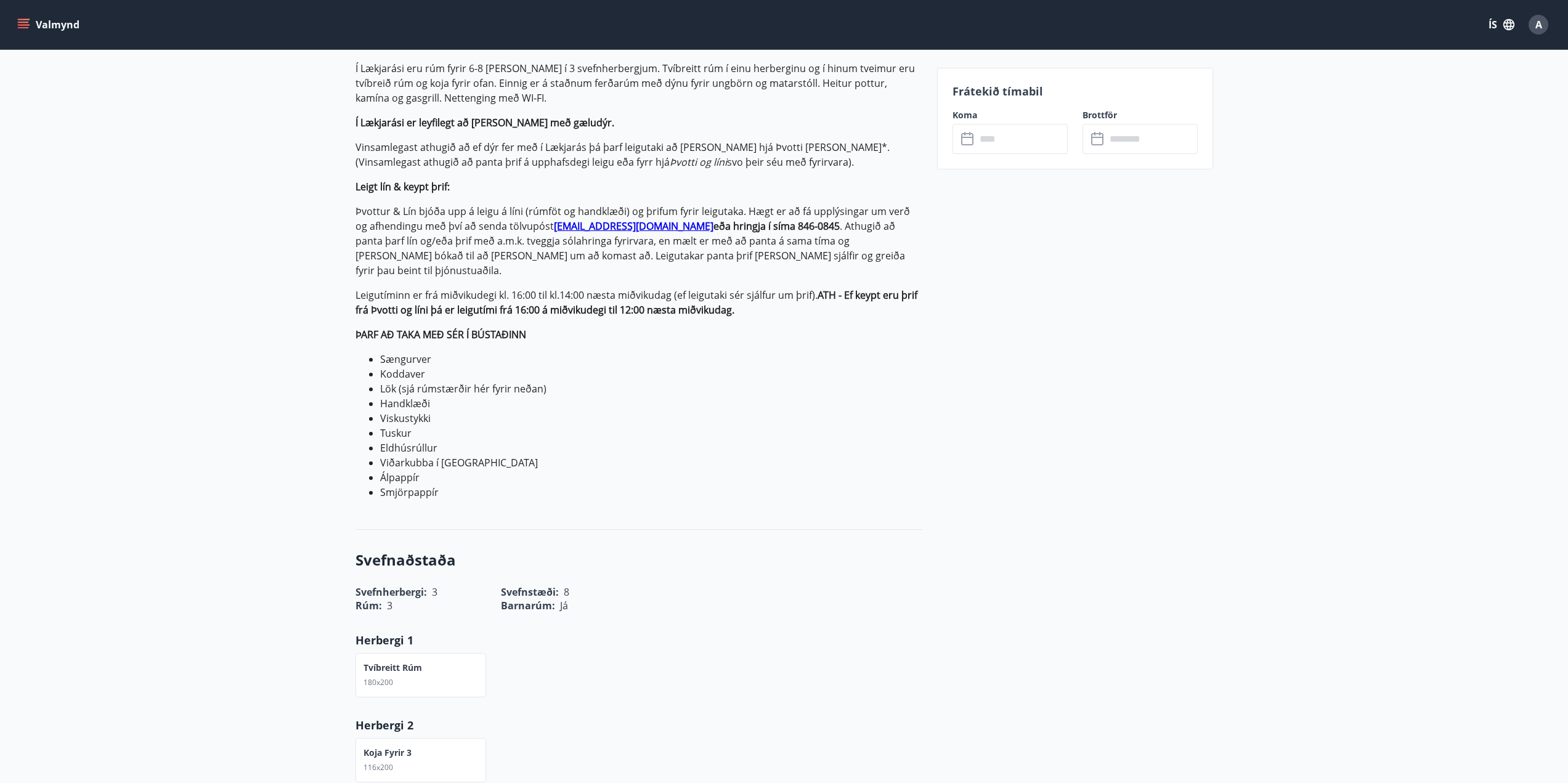
click at [898, 352] on li "Sængurver" at bounding box center [651, 359] width 542 height 15
click at [798, 396] on li "Handklæði" at bounding box center [651, 403] width 542 height 15
click at [581, 441] on li "Eldhúsrúllur" at bounding box center [651, 448] width 542 height 15
